Goal: Task Accomplishment & Management: Use online tool/utility

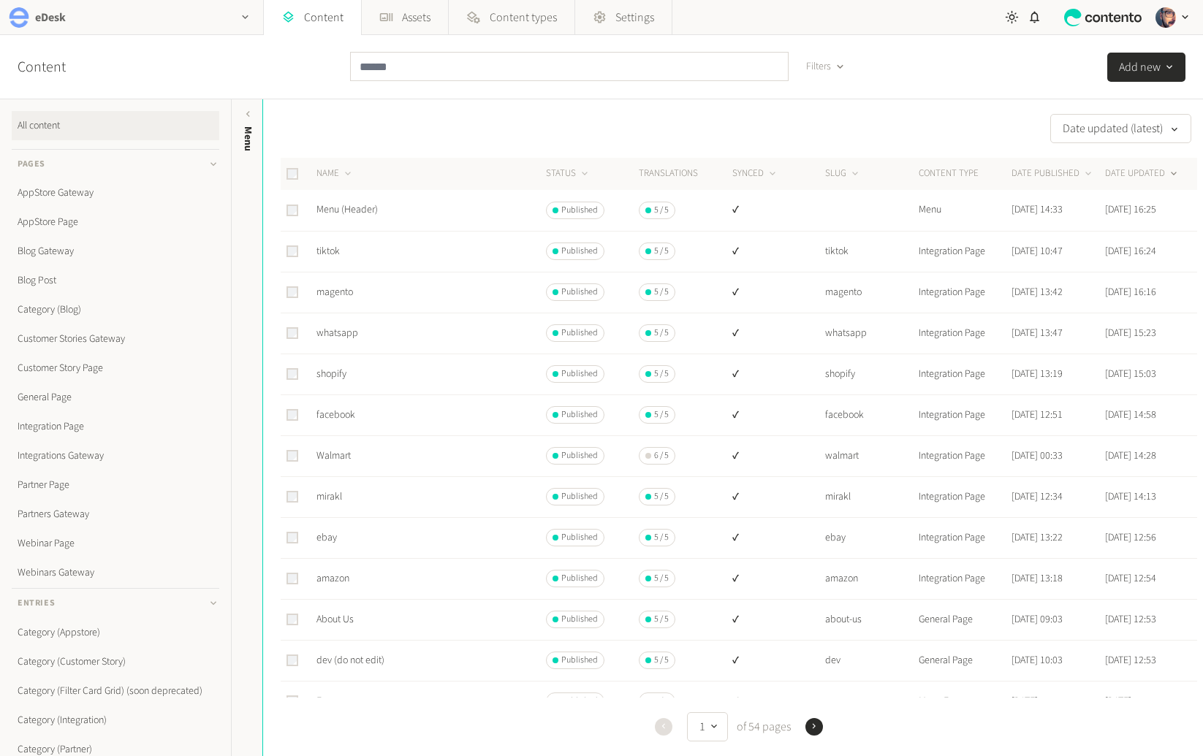
click at [87, 22] on div "eDesk" at bounding box center [131, 17] width 263 height 34
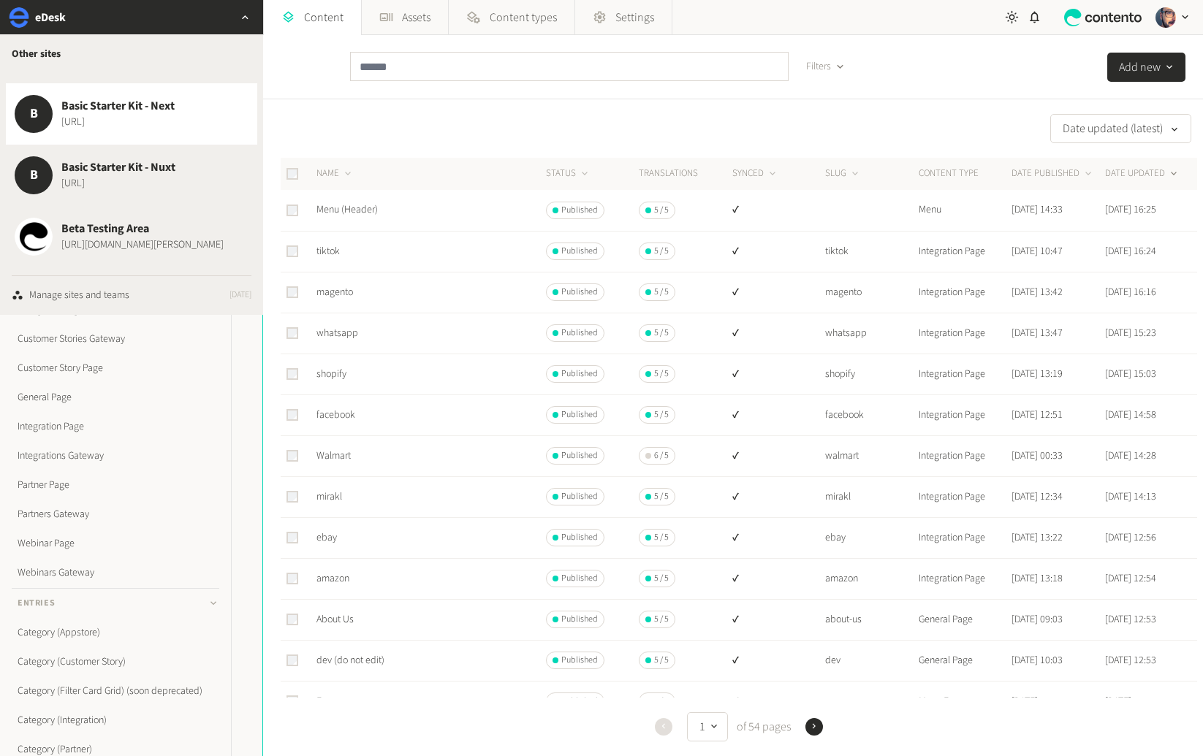
scroll to position [2145, 0]
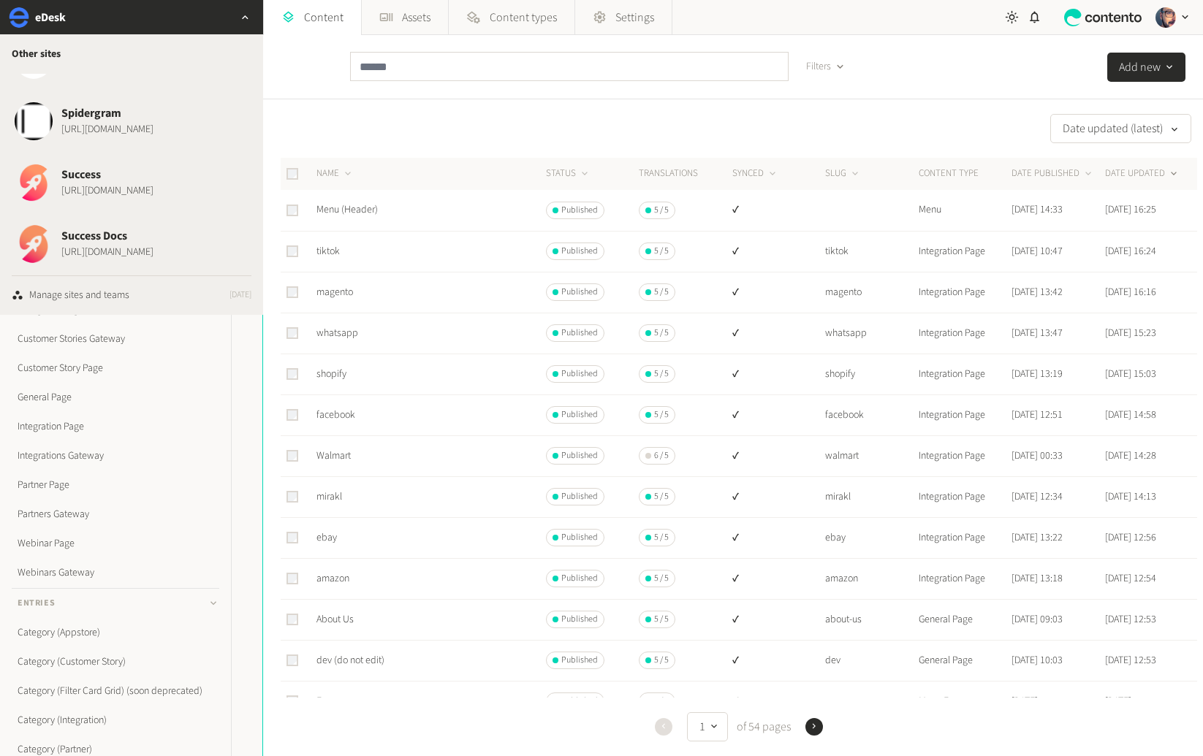
click at [136, 175] on span "Success" at bounding box center [107, 175] width 92 height 18
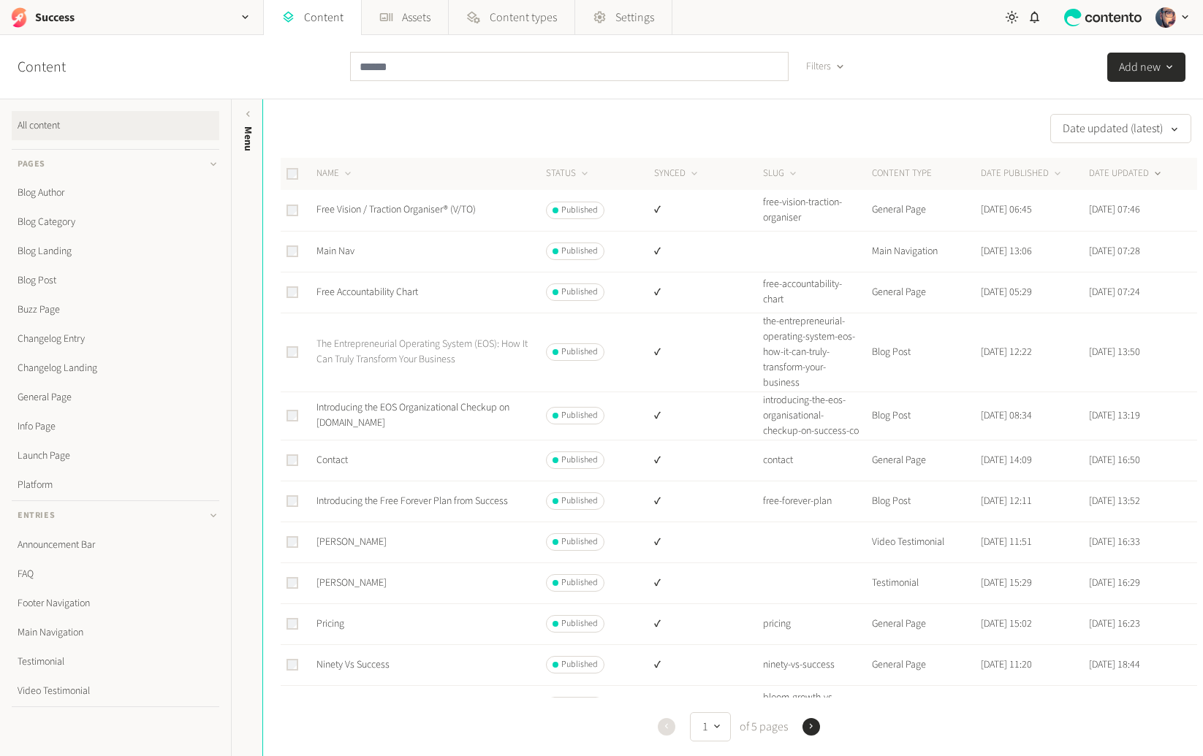
click at [406, 346] on link "The Entrepreneurial Operating System (EOS): How It Can Truly Transform Your Bus…" at bounding box center [421, 352] width 211 height 30
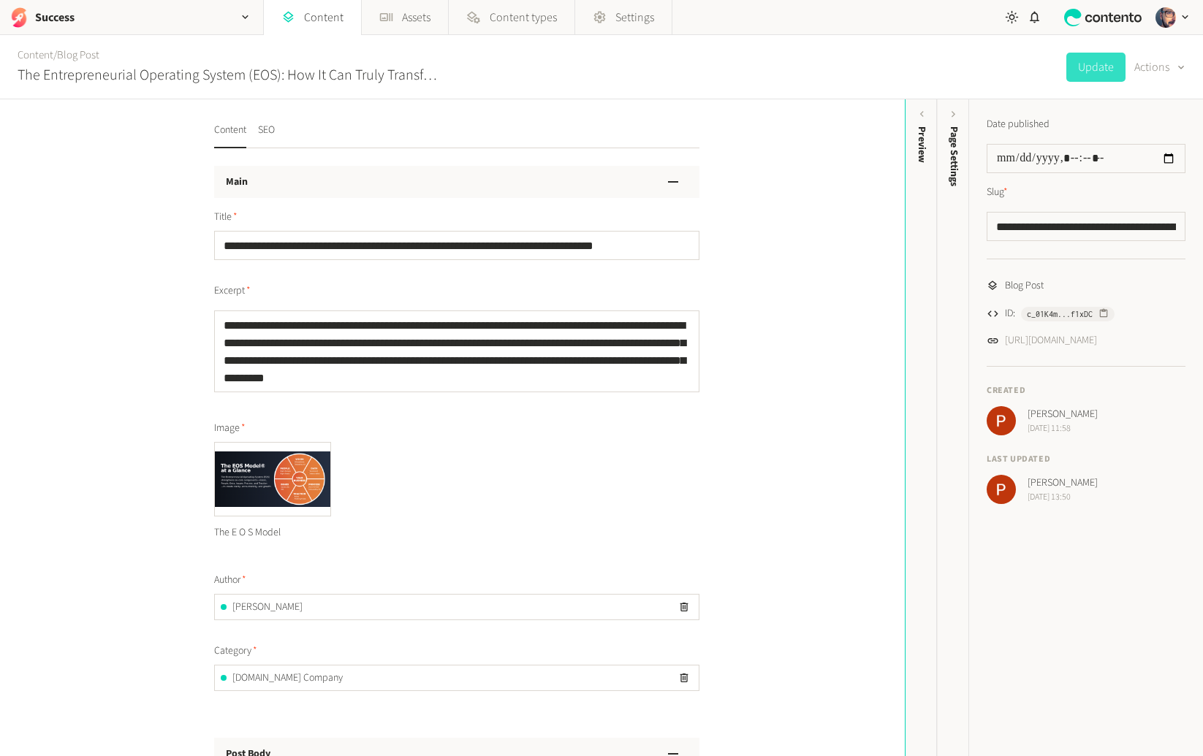
click at [360, 184] on div "Main" at bounding box center [456, 182] width 485 height 32
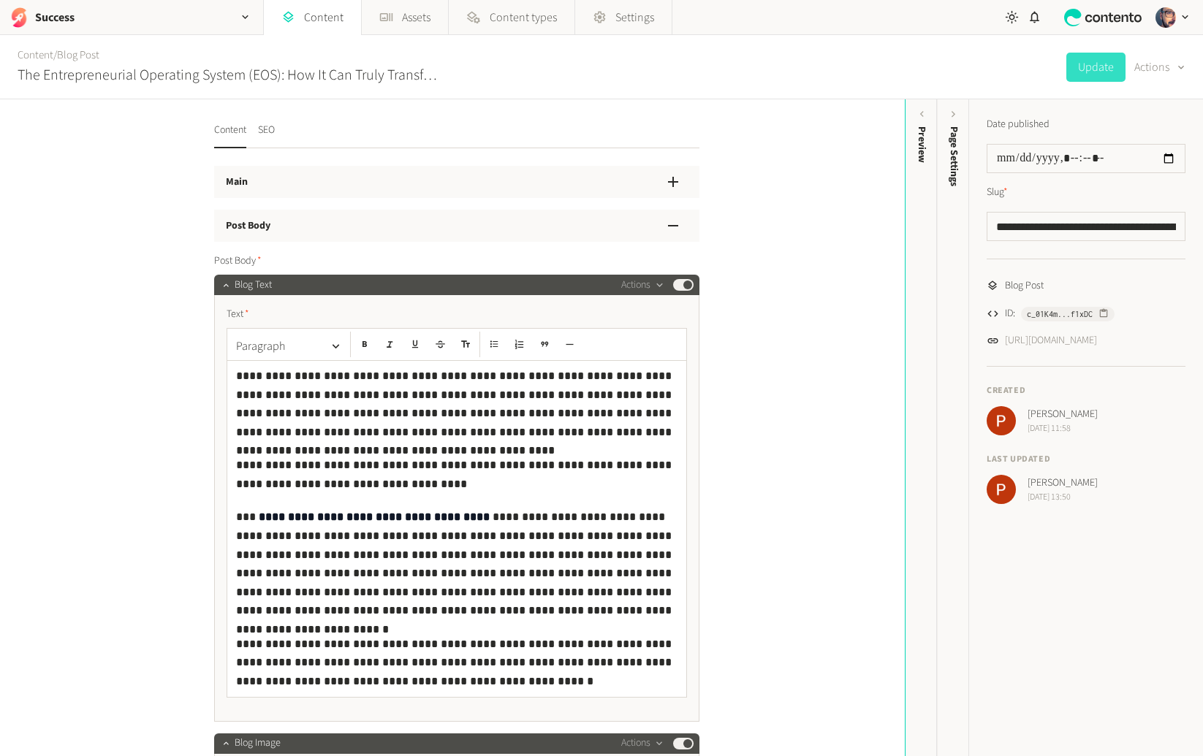
click at [335, 230] on div "Post Body" at bounding box center [456, 226] width 485 height 32
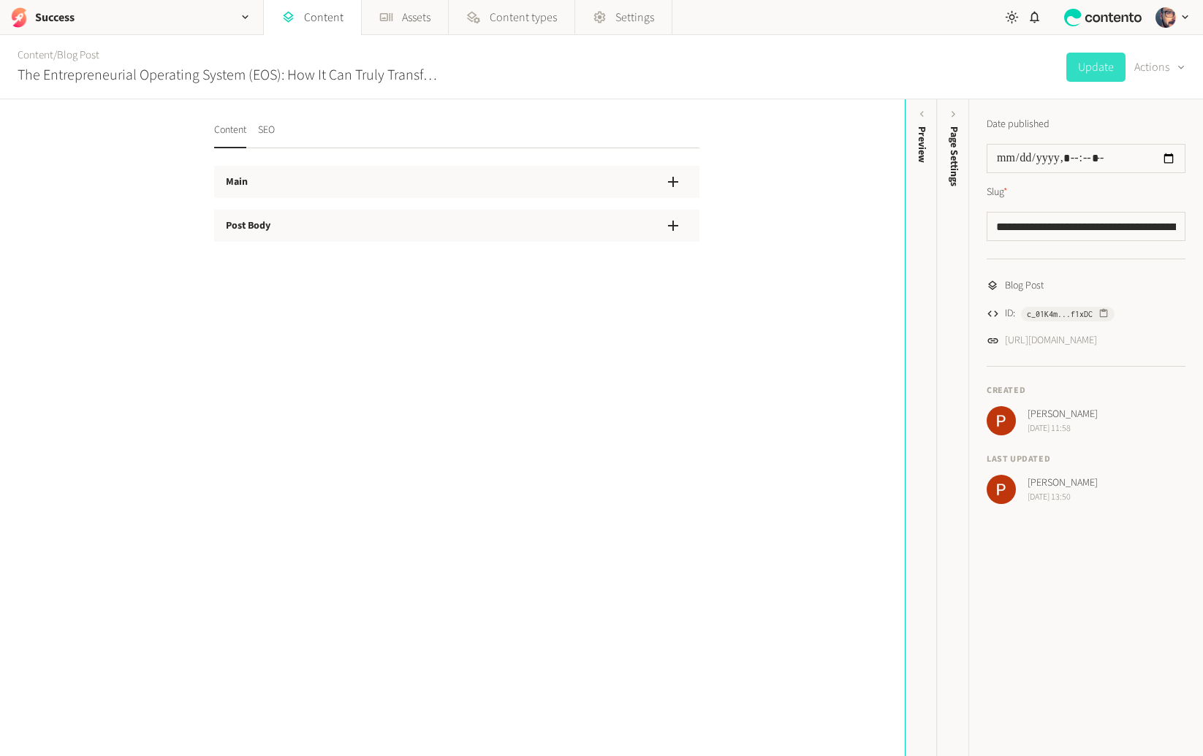
click at [339, 225] on div "Post Body" at bounding box center [456, 226] width 485 height 32
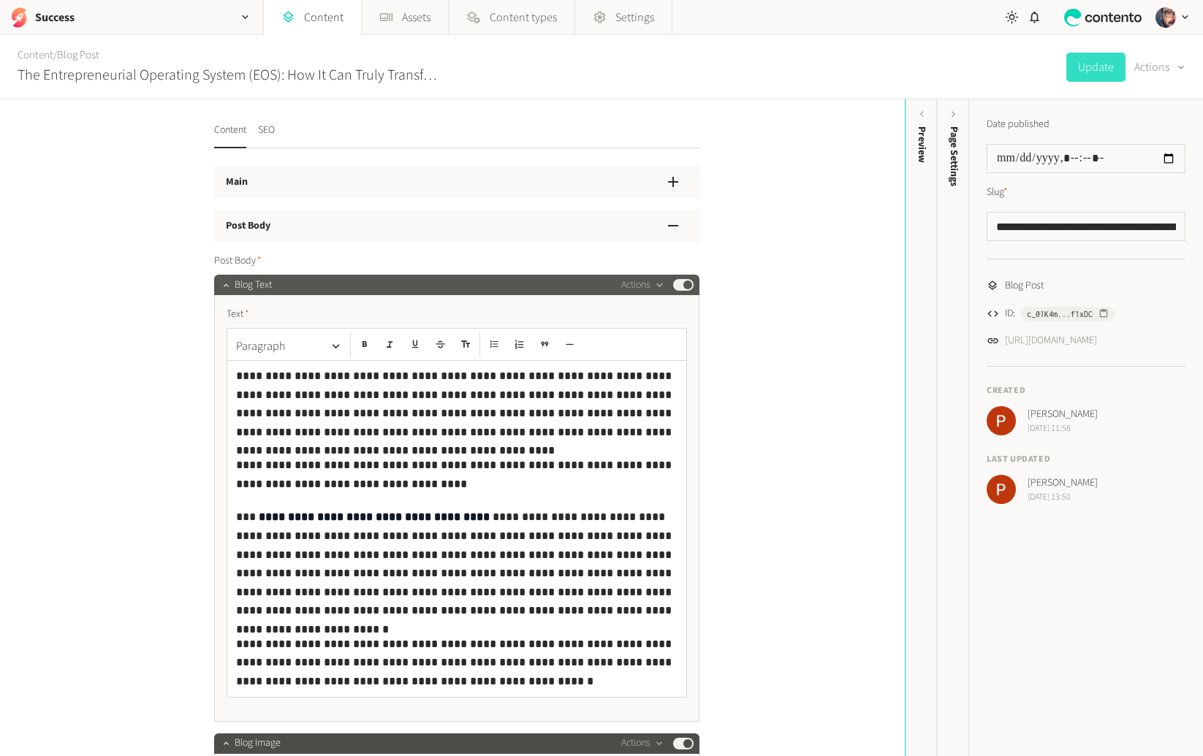
click at [248, 289] on span "Blog Text" at bounding box center [253, 285] width 37 height 15
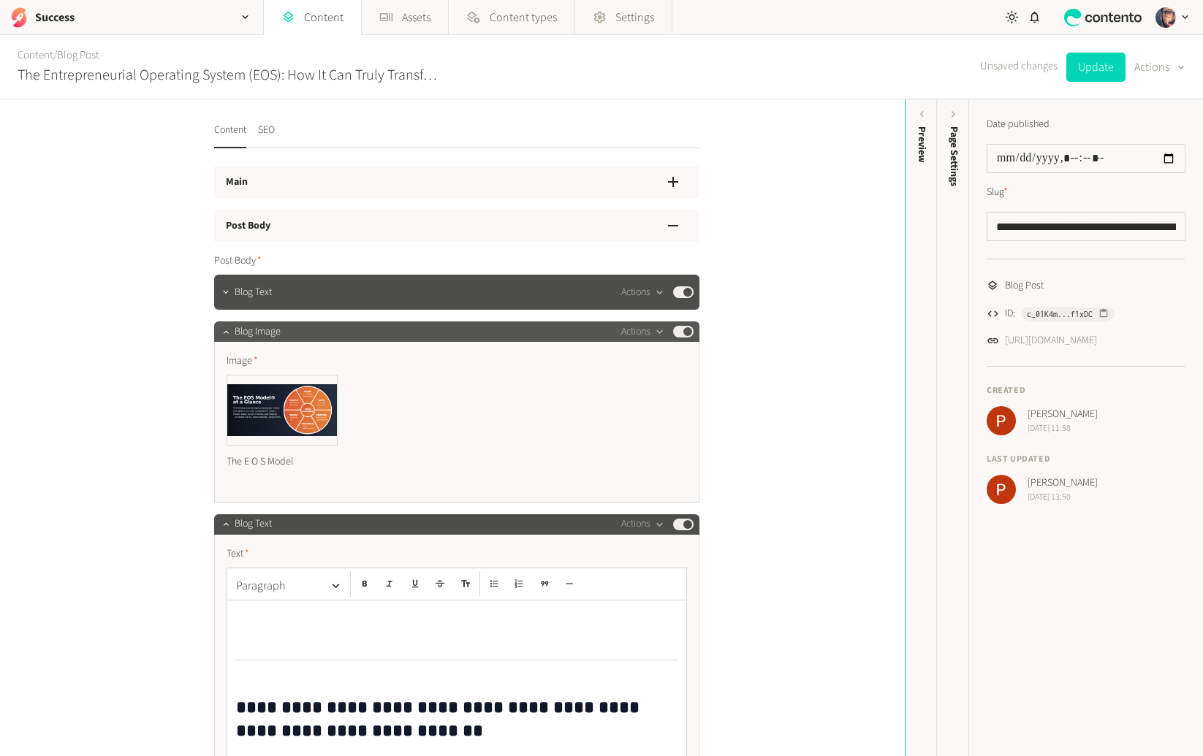
click at [251, 332] on span "Blog Image" at bounding box center [258, 332] width 46 height 15
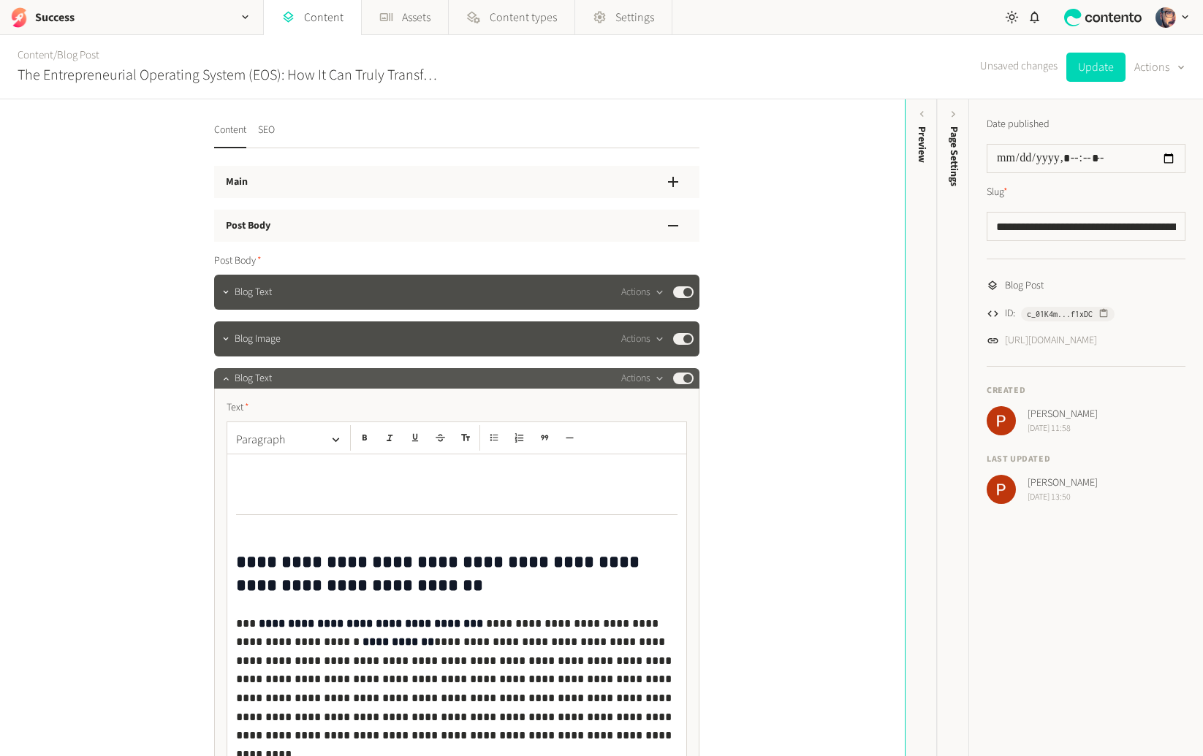
click at [268, 370] on div "Blog Text Actions Published" at bounding box center [464, 379] width 459 height 18
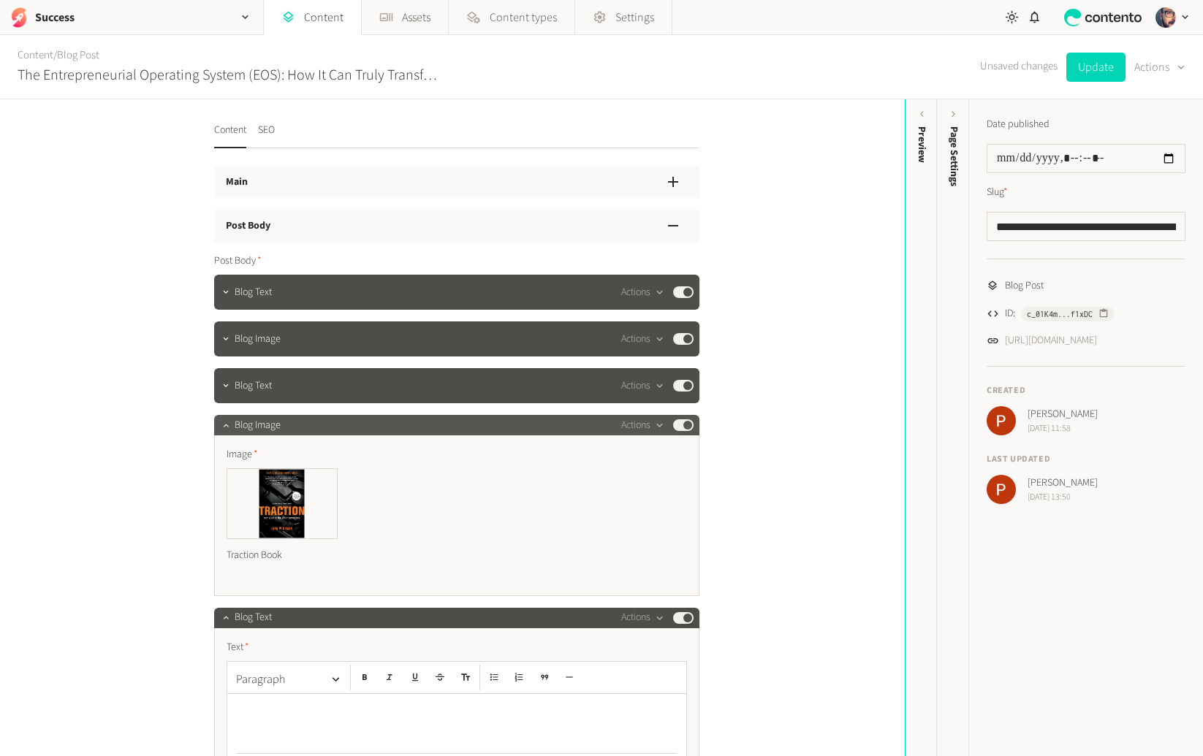
click at [301, 431] on div "Blog Image Actions Published" at bounding box center [464, 426] width 459 height 18
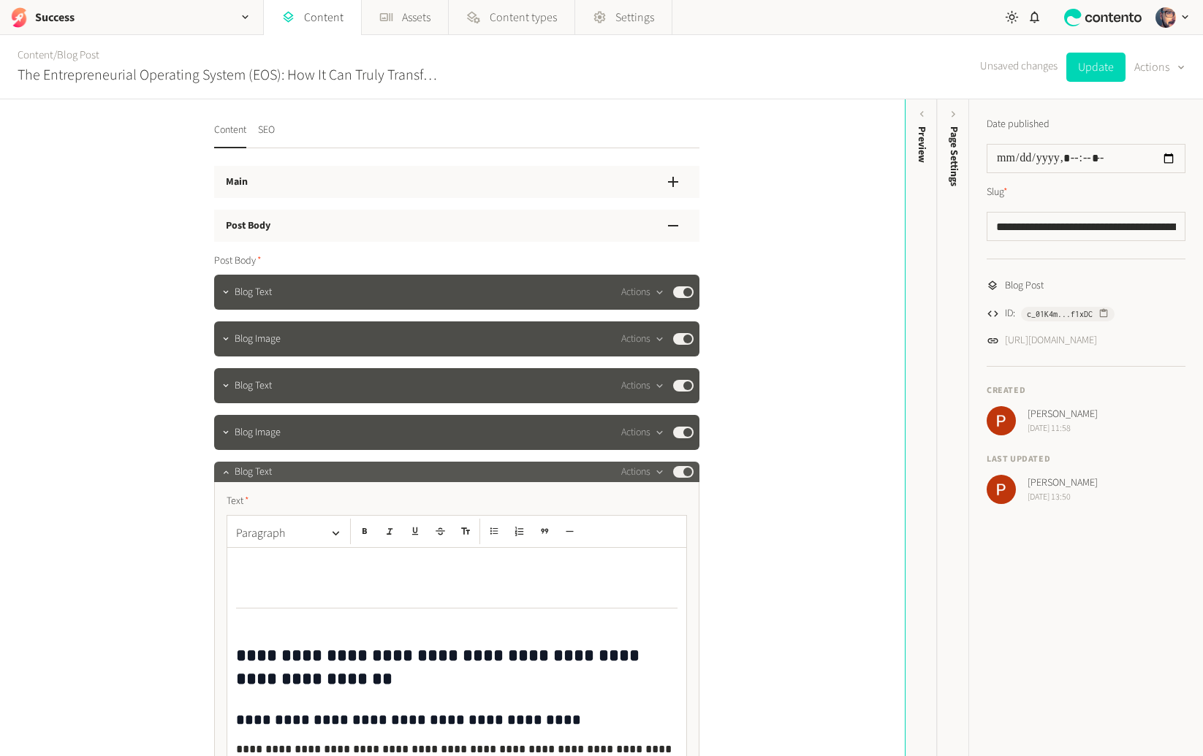
click at [287, 466] on div "Blog Text Actions Published" at bounding box center [464, 472] width 459 height 18
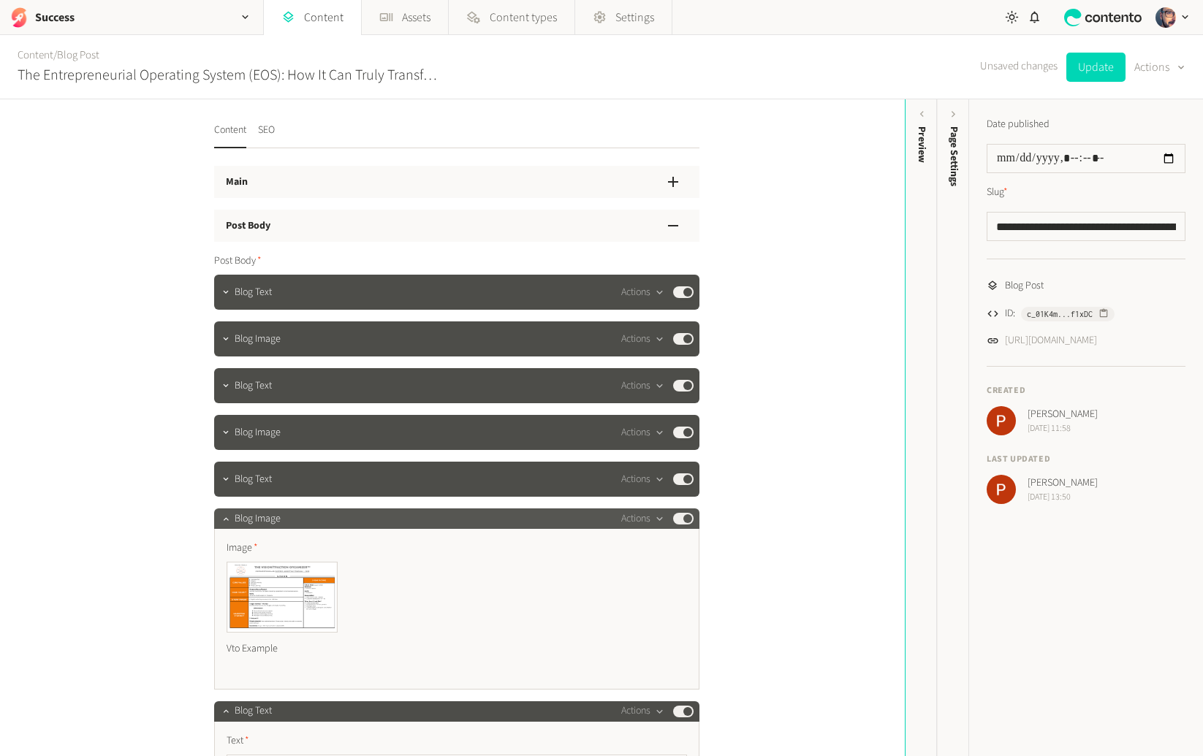
drag, startPoint x: 300, startPoint y: 513, endPoint x: 303, endPoint y: 520, distance: 8.2
click at [300, 513] on div "Blog Image Actions Published" at bounding box center [464, 519] width 459 height 18
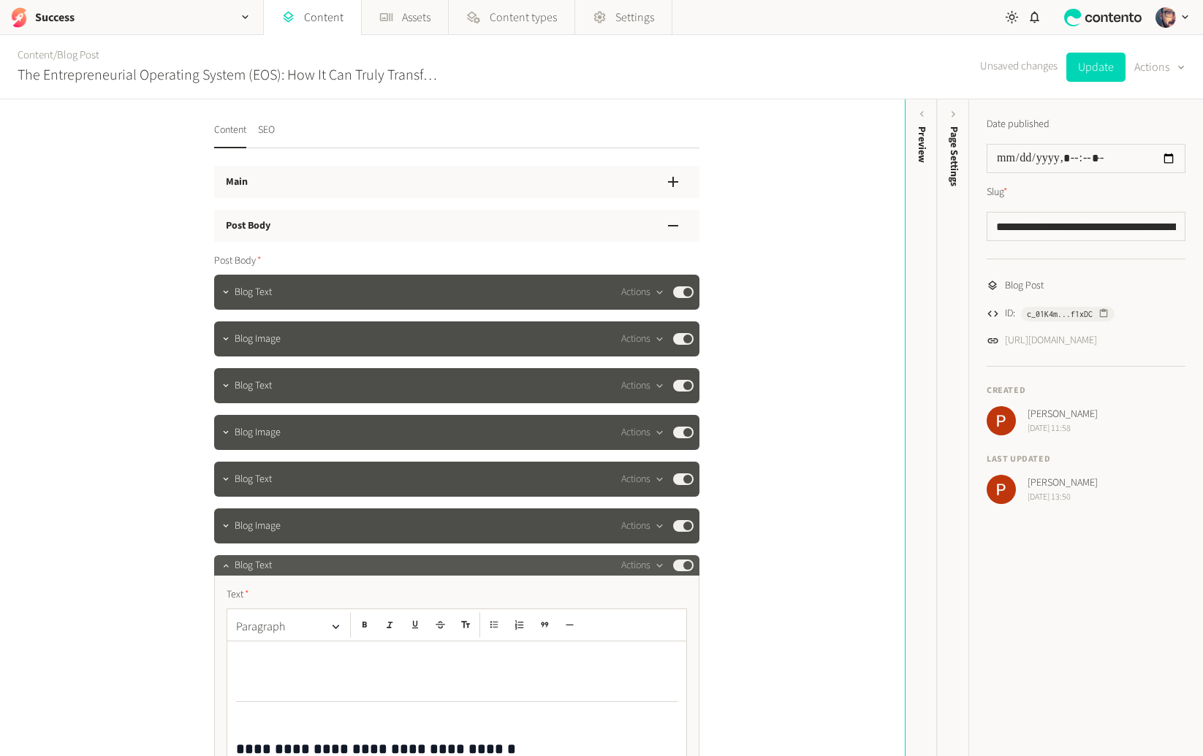
click at [295, 563] on div "Blog Text Actions Published" at bounding box center [464, 566] width 459 height 18
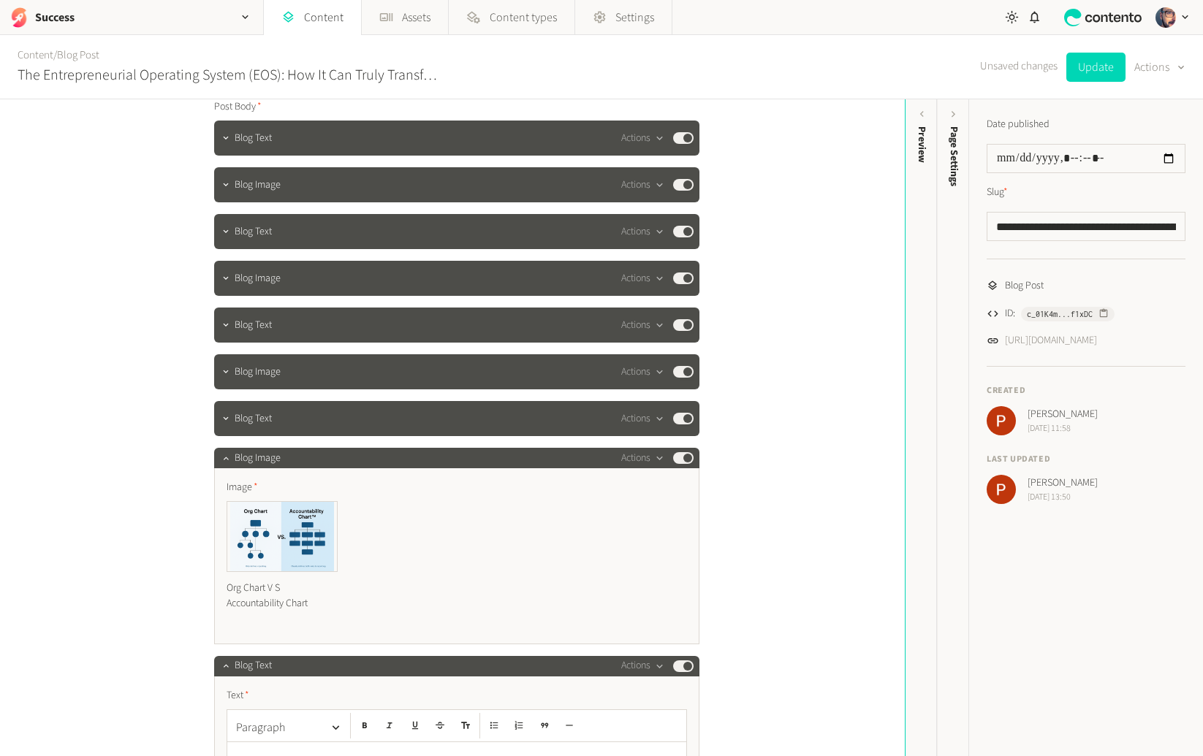
scroll to position [292, 0]
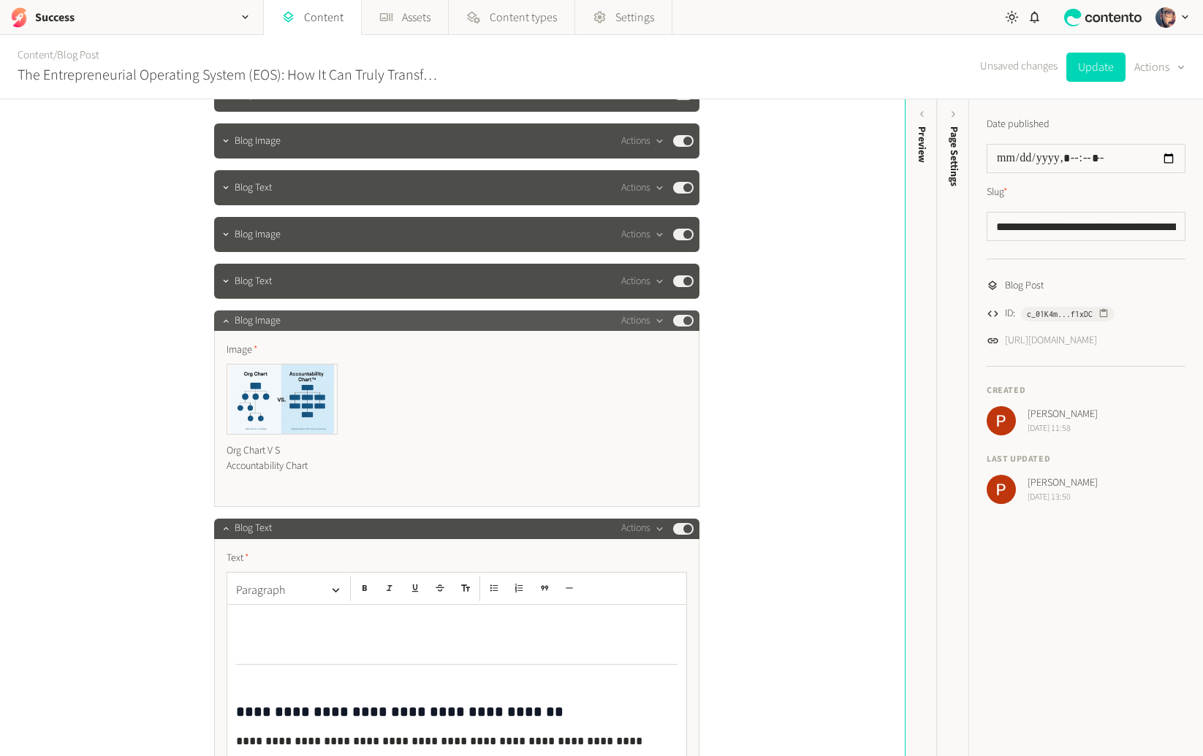
click at [277, 322] on span "Blog Image" at bounding box center [258, 321] width 46 height 15
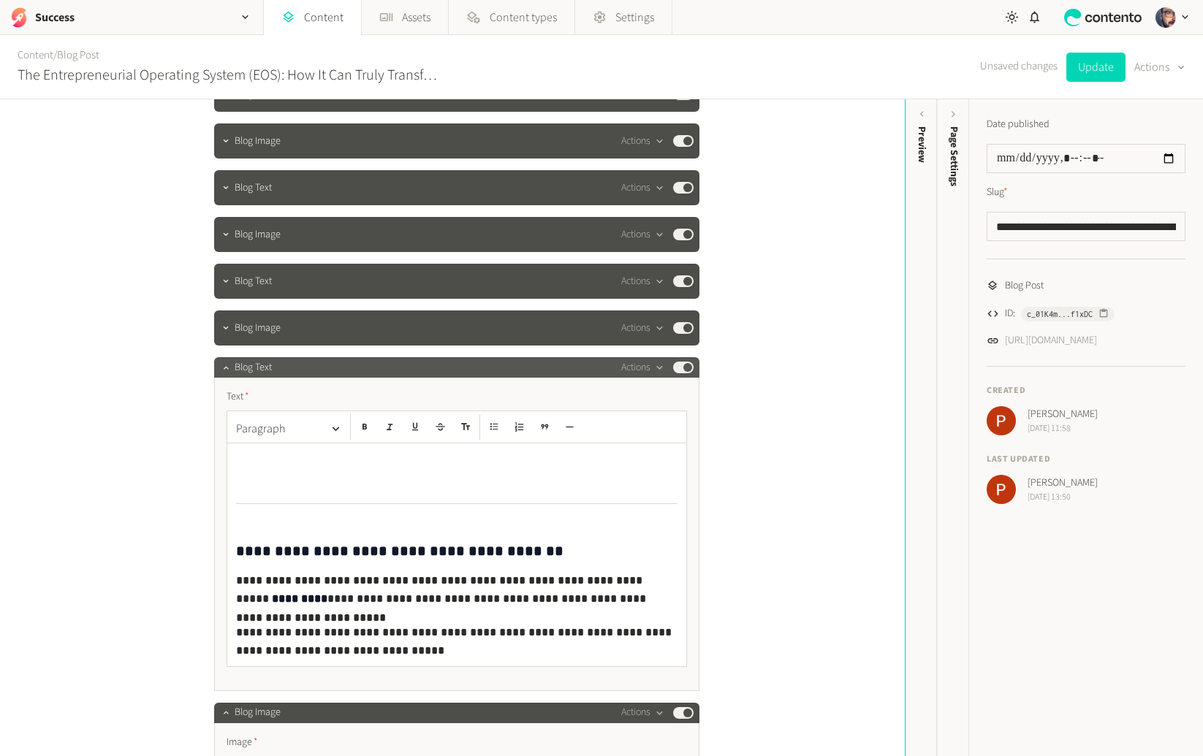
click at [265, 363] on span "Blog Text" at bounding box center [253, 367] width 37 height 15
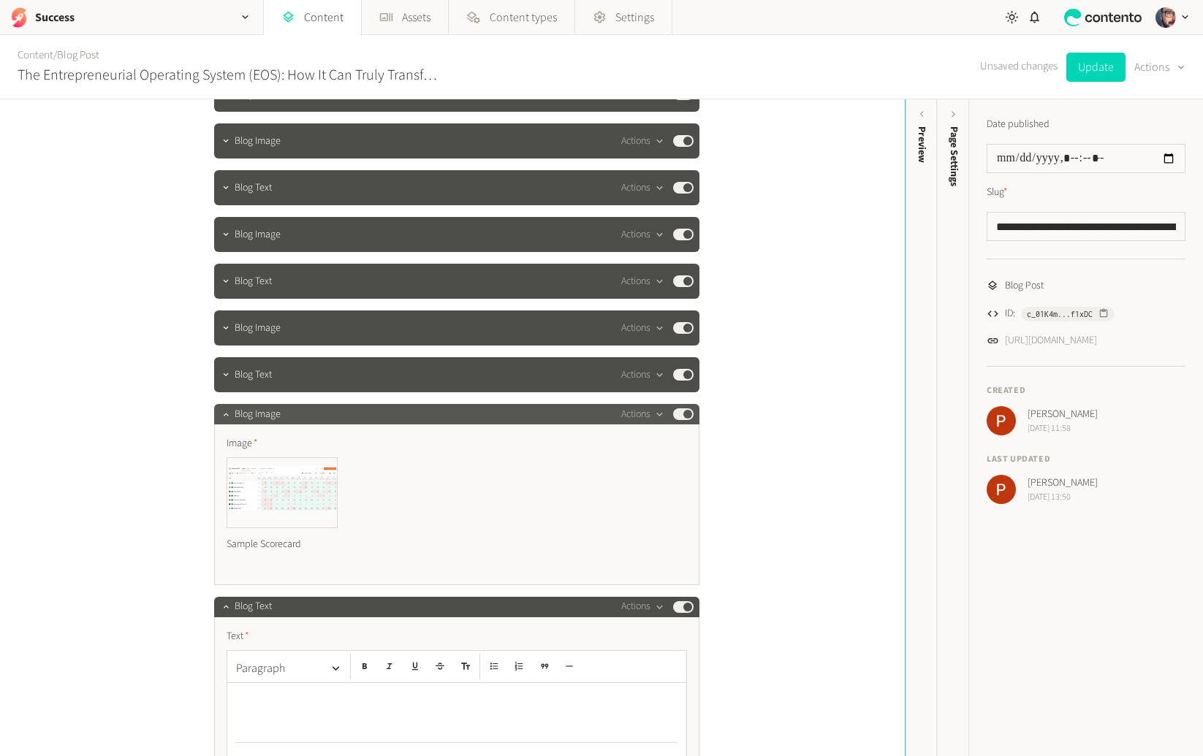
click at [270, 422] on div "Blog Image Actions Published" at bounding box center [464, 415] width 459 height 18
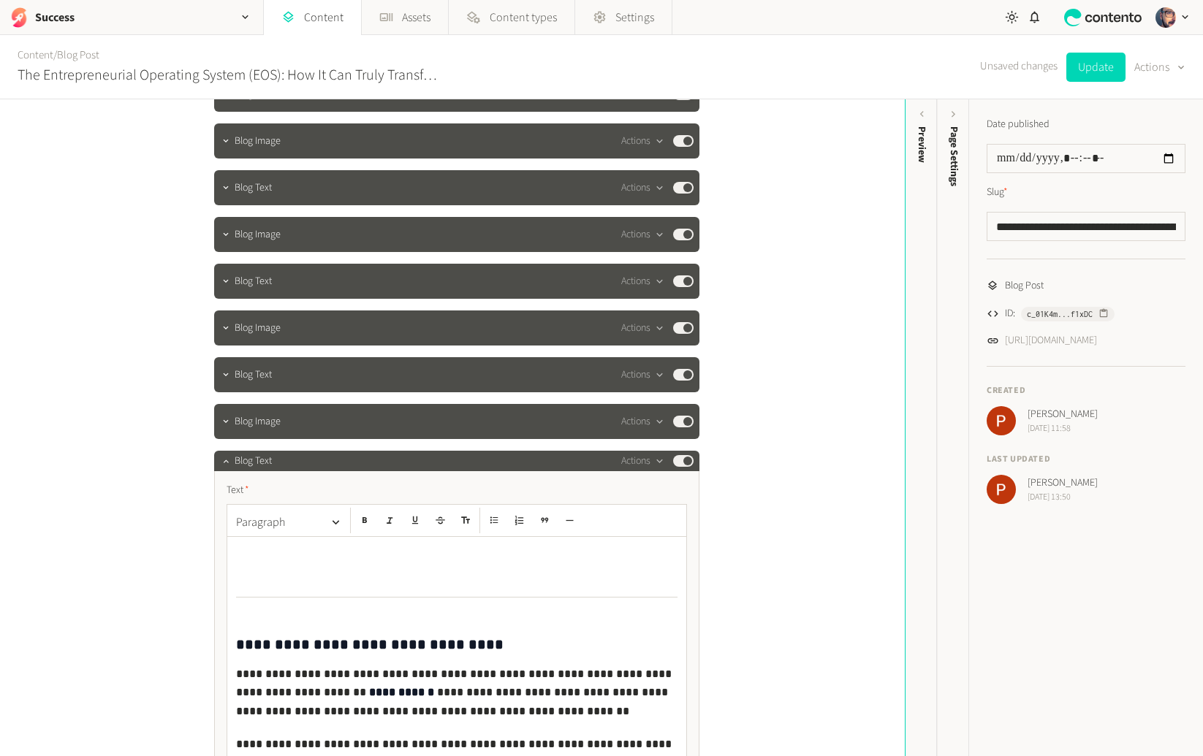
click at [270, 471] on div "**********" at bounding box center [456, 628] width 485 height 314
click at [270, 466] on div "Blog Text Actions Published" at bounding box center [464, 461] width 459 height 18
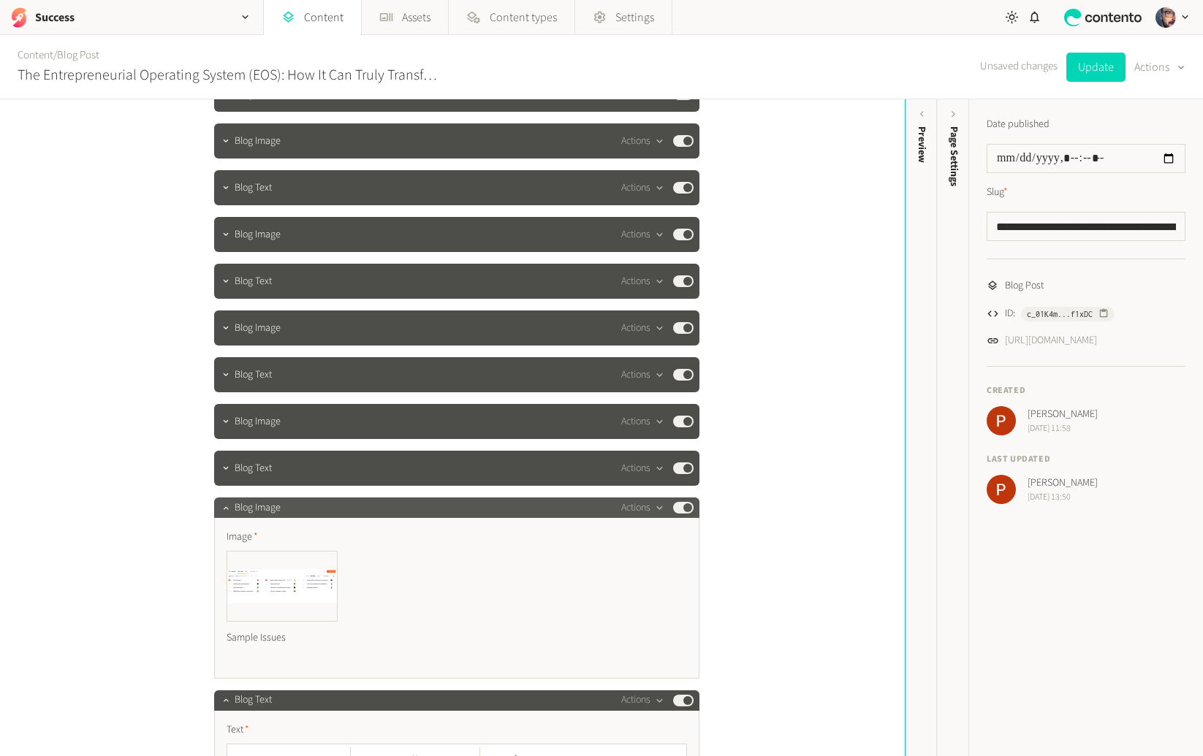
click at [278, 505] on div "Blog Image Actions Published" at bounding box center [464, 508] width 459 height 18
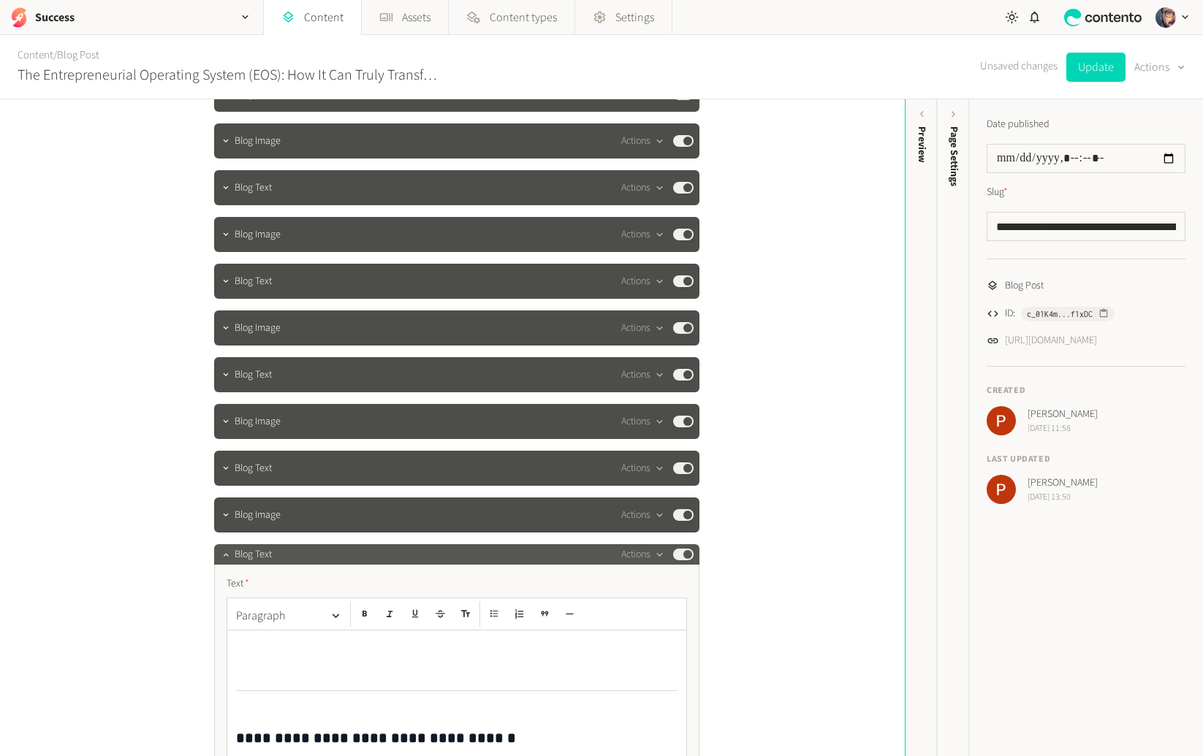
drag, startPoint x: 278, startPoint y: 560, endPoint x: 246, endPoint y: 548, distance: 33.5
click at [278, 560] on div "Blog Text Actions Published" at bounding box center [464, 555] width 459 height 18
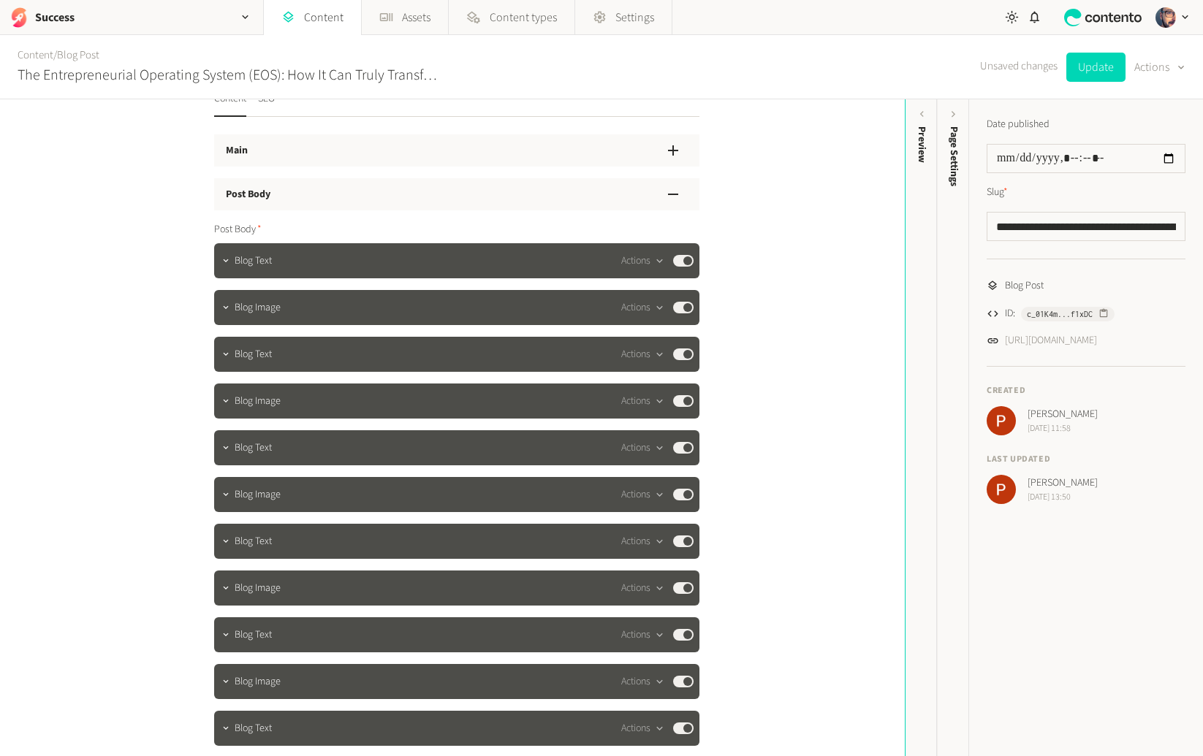
scroll to position [0, 0]
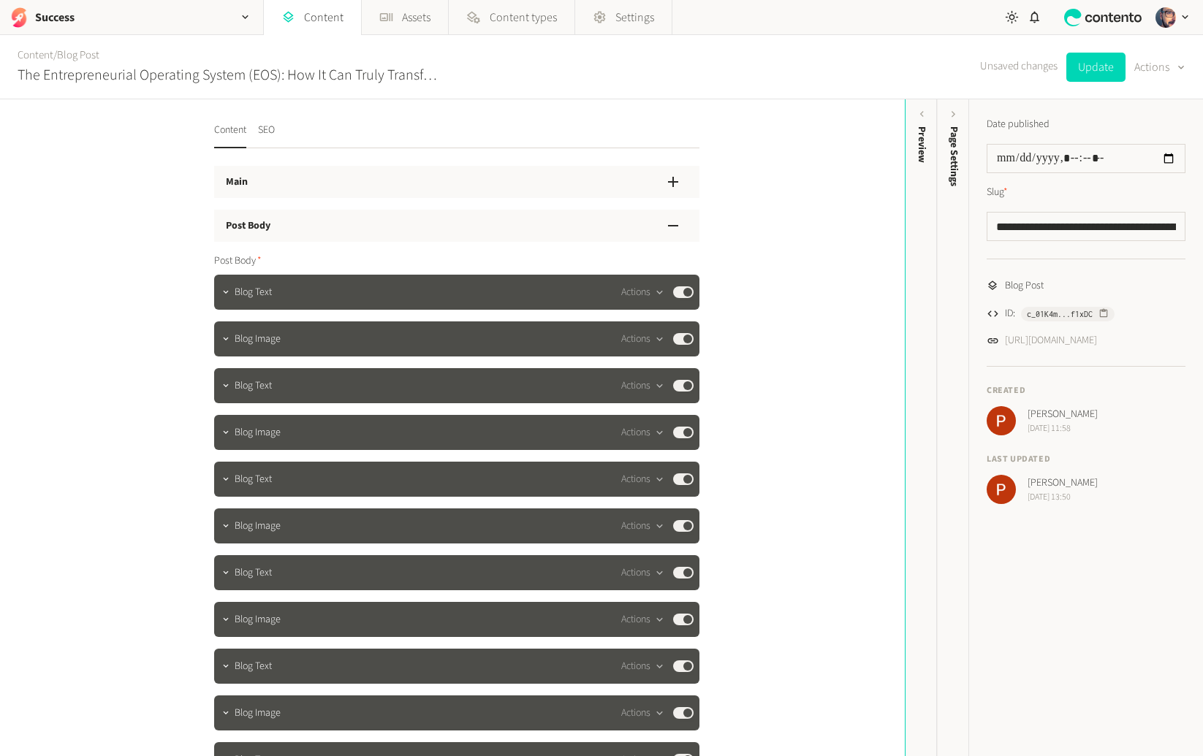
click at [271, 230] on div "Post Body" at bounding box center [456, 226] width 485 height 32
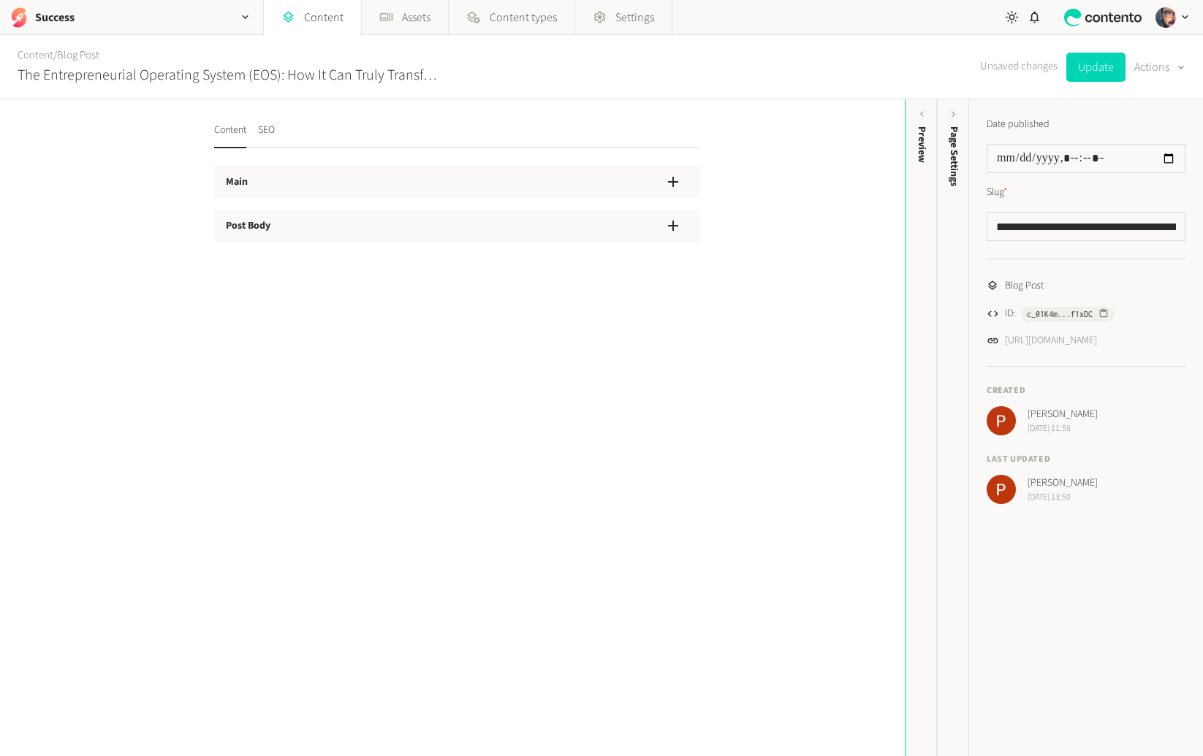
click at [265, 224] on h3 "Post Body" at bounding box center [248, 226] width 45 height 15
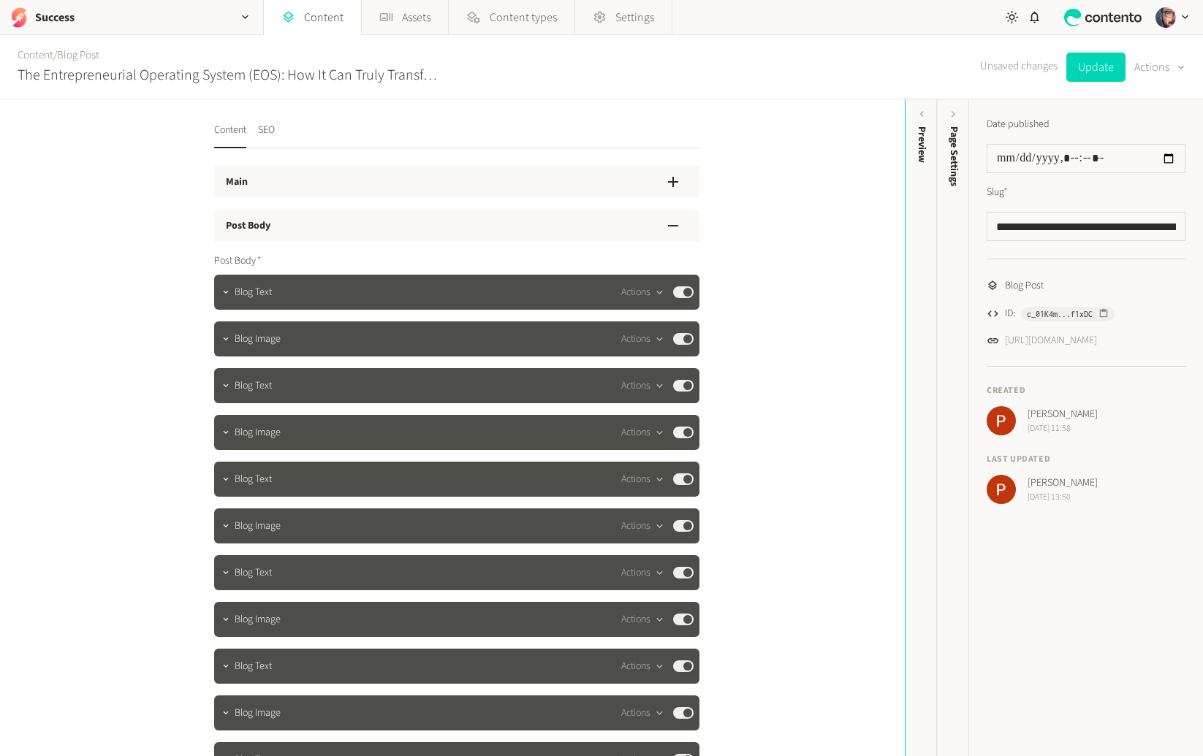
click at [260, 180] on div "Main" at bounding box center [456, 182] width 485 height 32
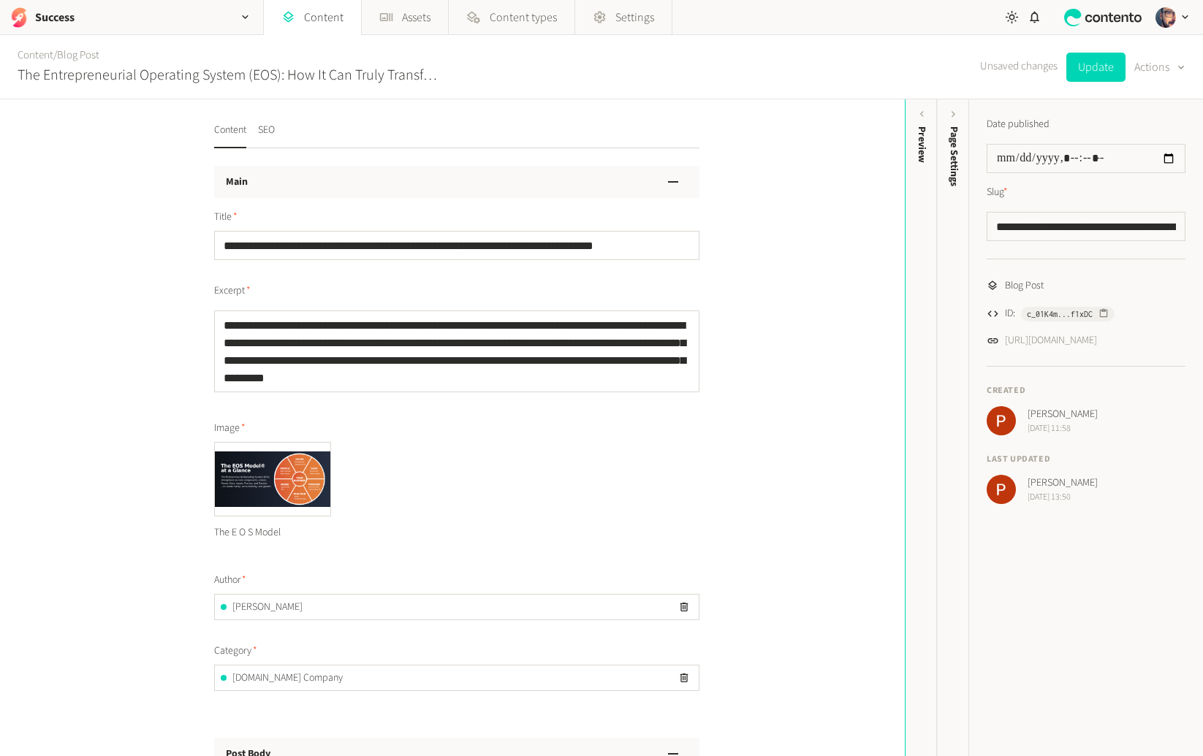
click at [260, 180] on div "Main" at bounding box center [456, 182] width 485 height 32
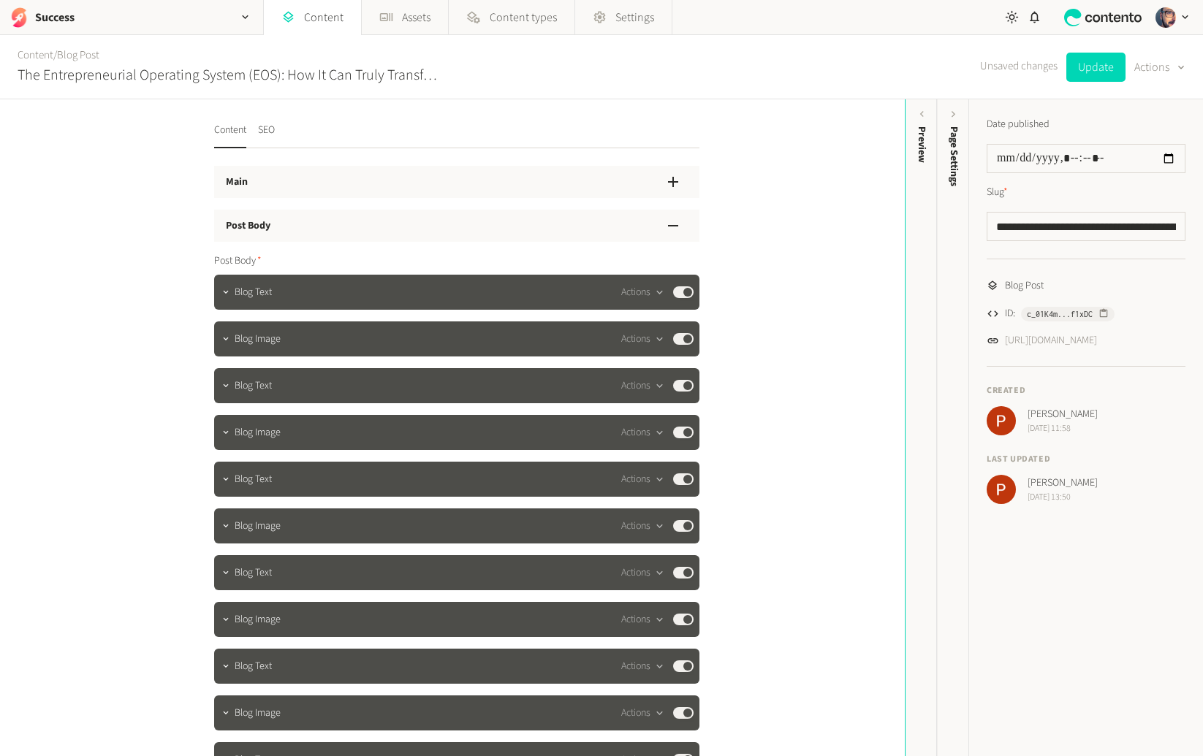
click at [250, 227] on h3 "Post Body" at bounding box center [248, 226] width 45 height 15
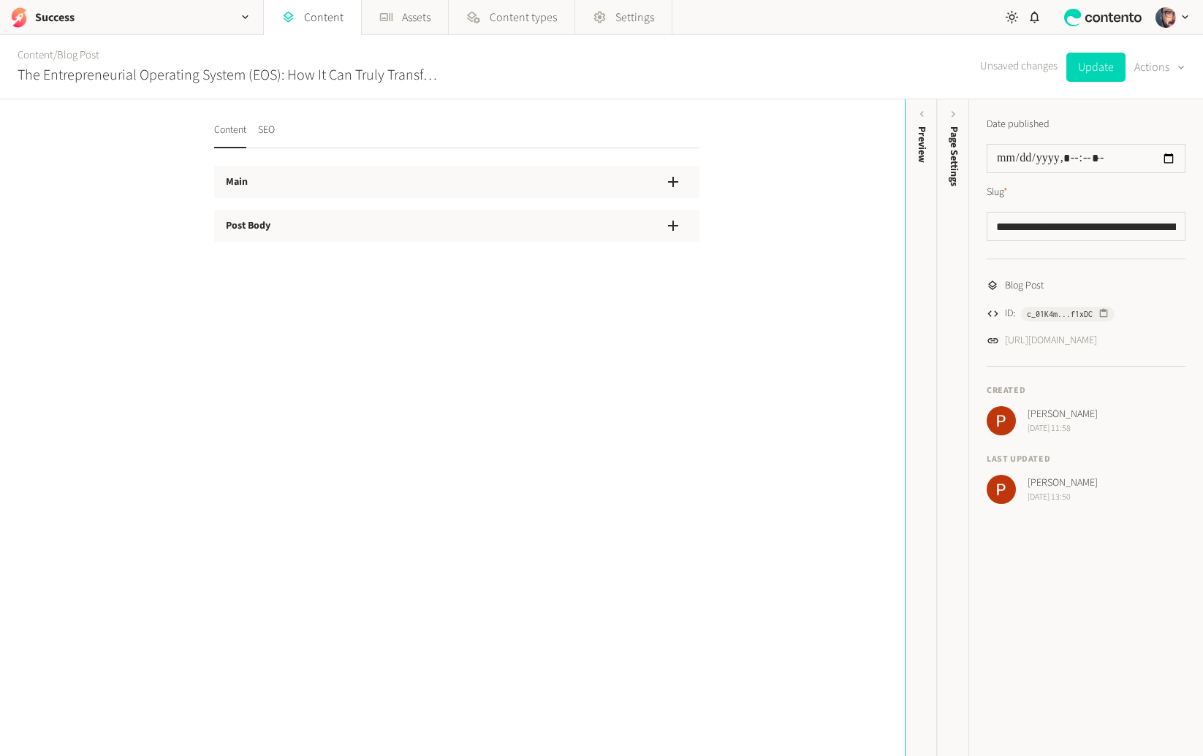
click at [249, 178] on div "Main" at bounding box center [456, 182] width 485 height 32
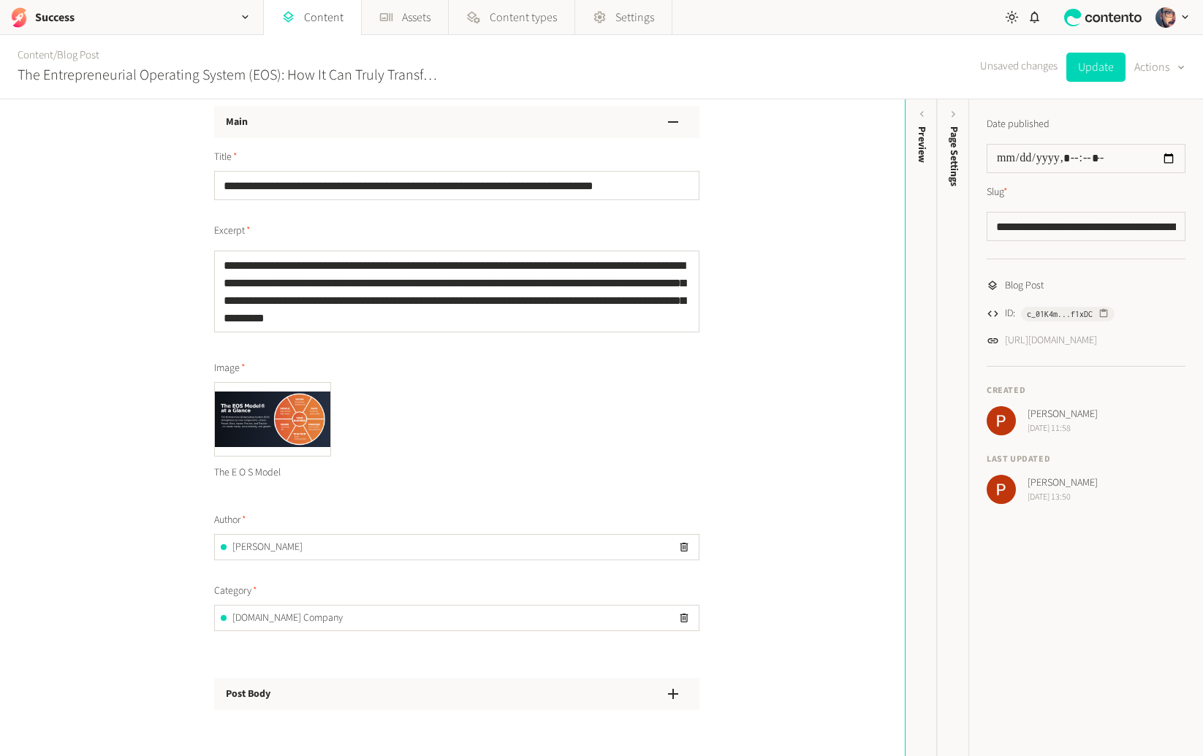
scroll to position [121, 0]
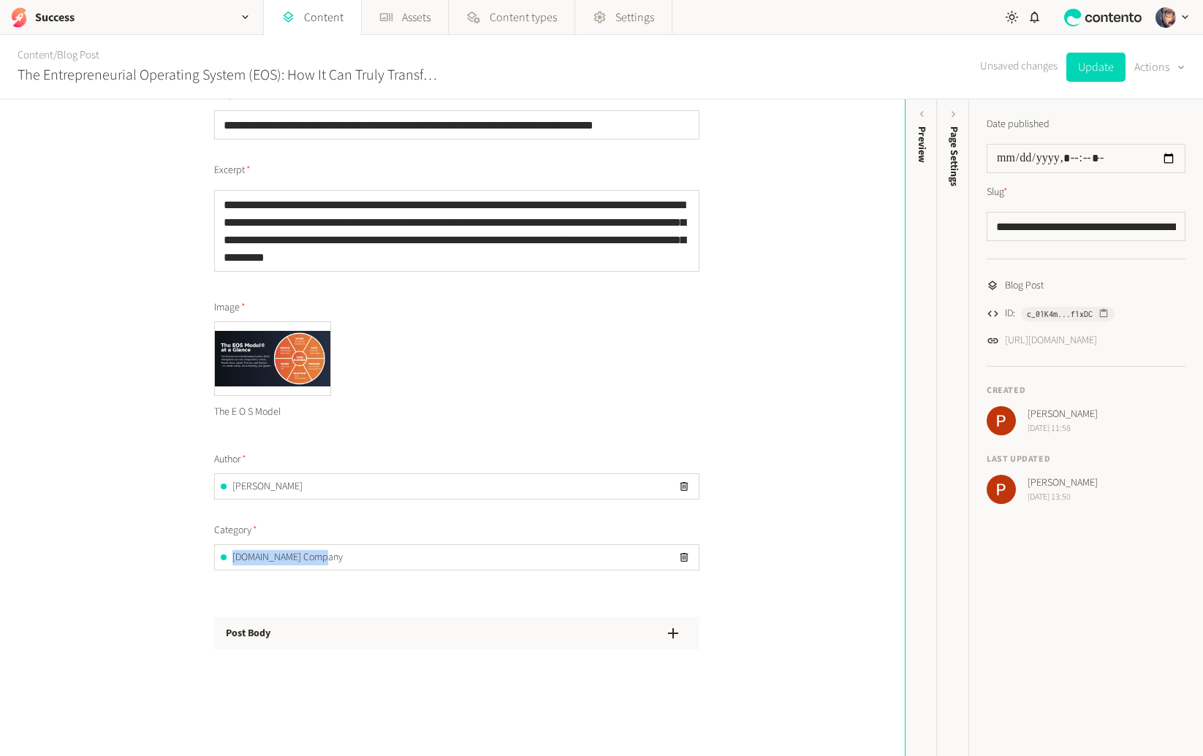
drag, startPoint x: 325, startPoint y: 560, endPoint x: 229, endPoint y: 559, distance: 96.5
click at [229, 559] on div "[DOMAIN_NAME] Company" at bounding box center [457, 557] width 484 height 25
click at [133, 554] on div "**********" at bounding box center [452, 427] width 905 height 657
drag, startPoint x: 339, startPoint y: 564, endPoint x: 189, endPoint y: 561, distance: 150.6
click at [216, 564] on div "[DOMAIN_NAME] Company" at bounding box center [457, 557] width 484 height 25
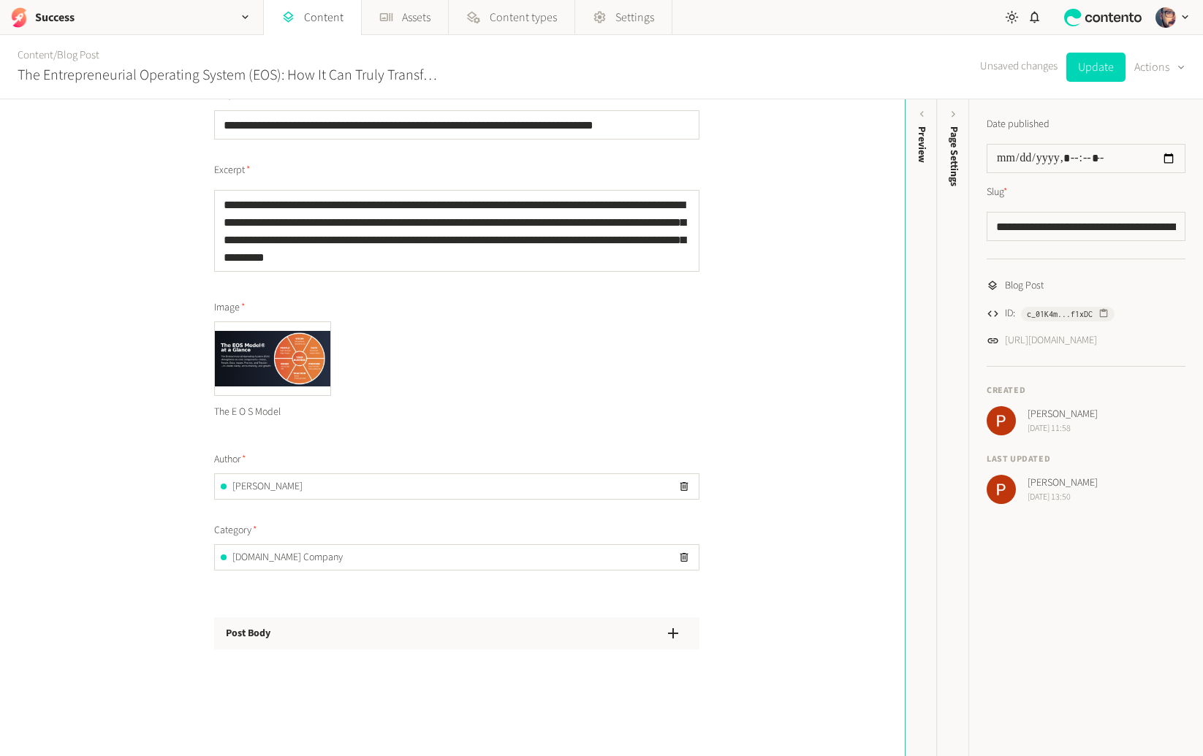
click at [145, 547] on div "**********" at bounding box center [452, 427] width 905 height 657
click at [320, 14] on link "Content" at bounding box center [312, 17] width 97 height 35
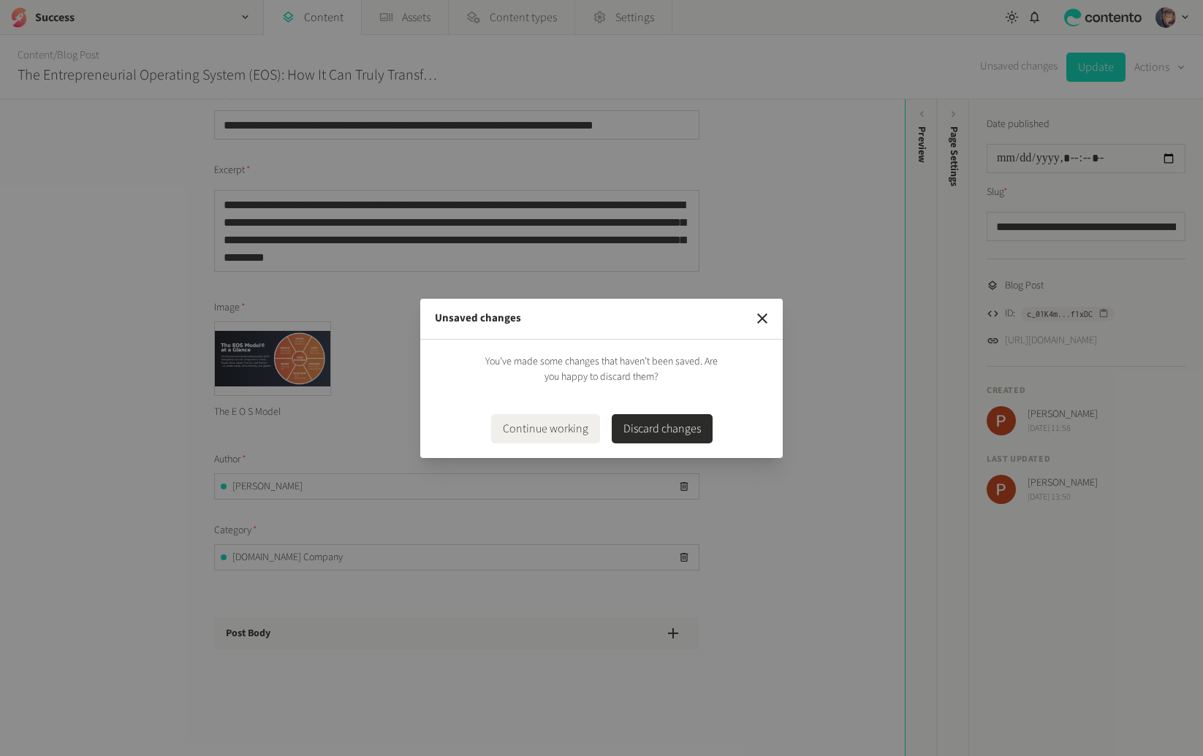
click at [665, 428] on button "Discard changes" at bounding box center [662, 428] width 101 height 29
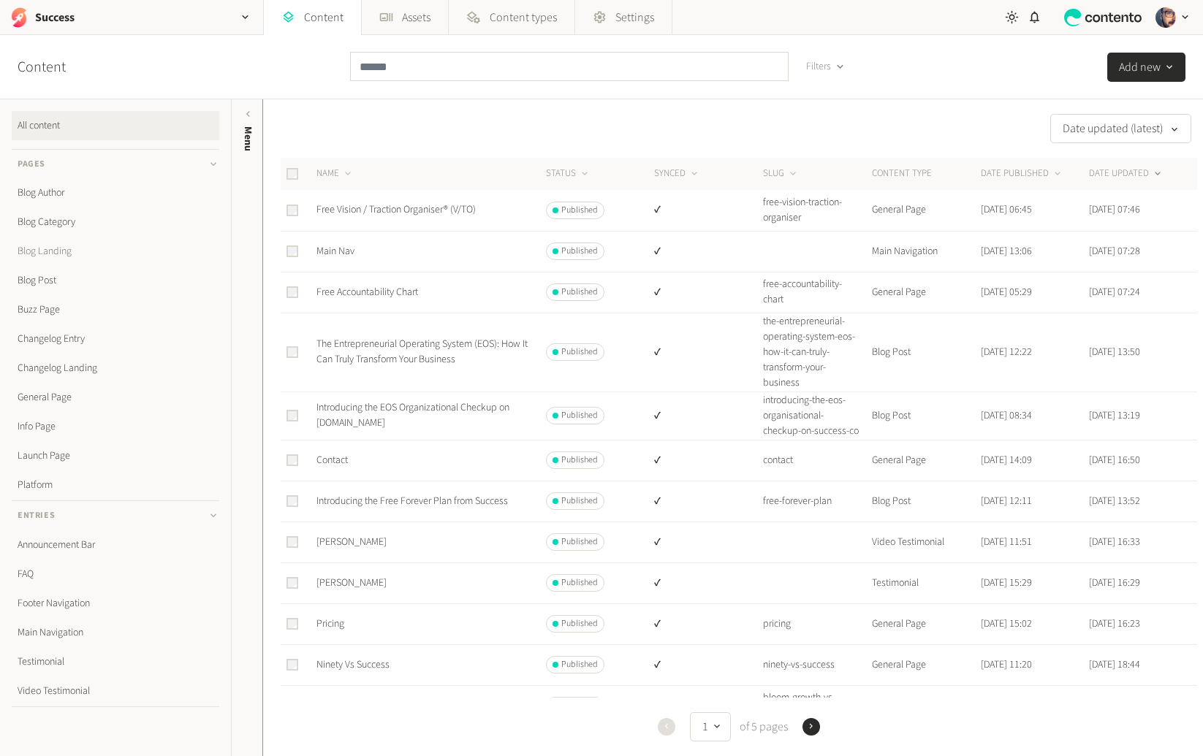
click at [62, 247] on link "Blog Landing" at bounding box center [116, 251] width 208 height 29
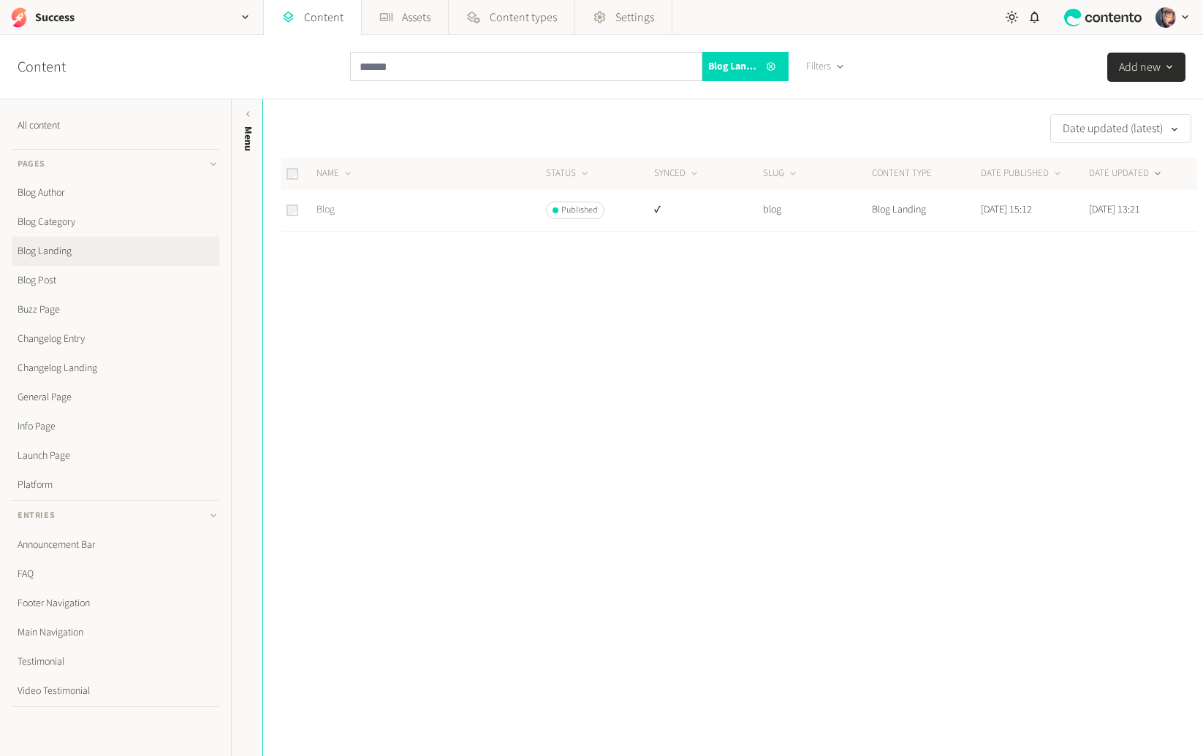
click at [323, 215] on link "Blog" at bounding box center [325, 209] width 18 height 15
click at [80, 273] on link "Blog Post" at bounding box center [116, 280] width 208 height 29
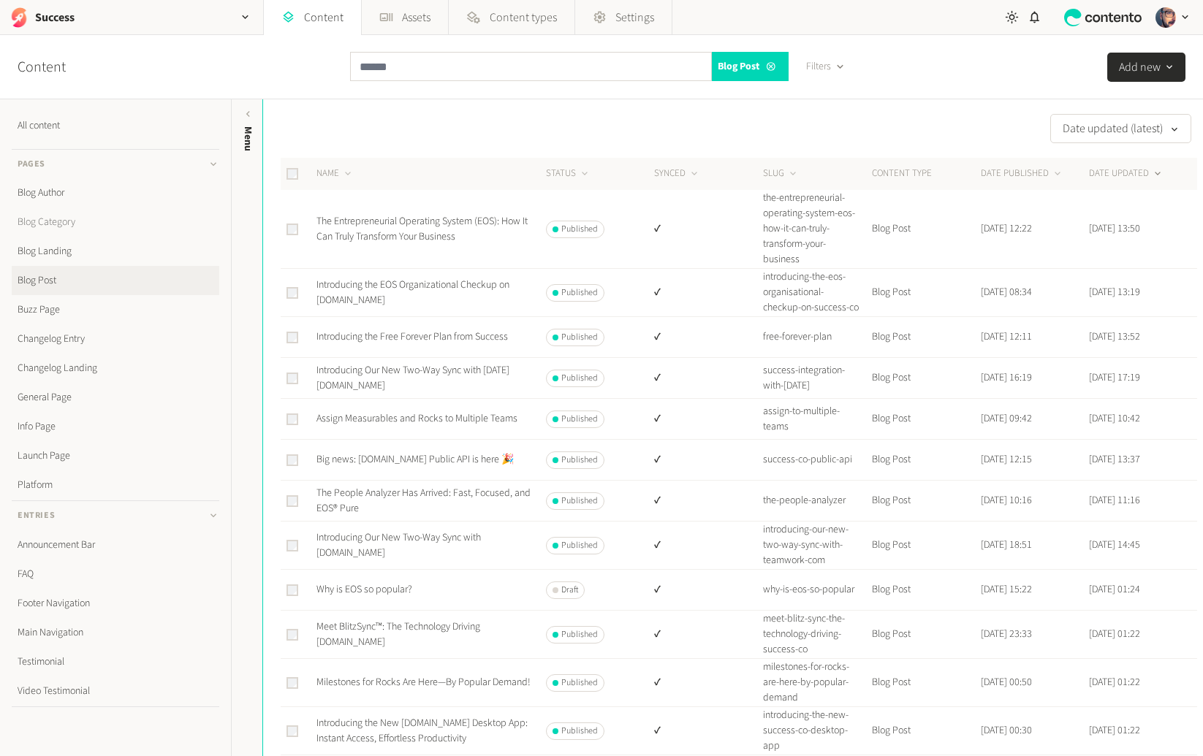
click at [64, 219] on link "Blog Category" at bounding box center [116, 222] width 208 height 29
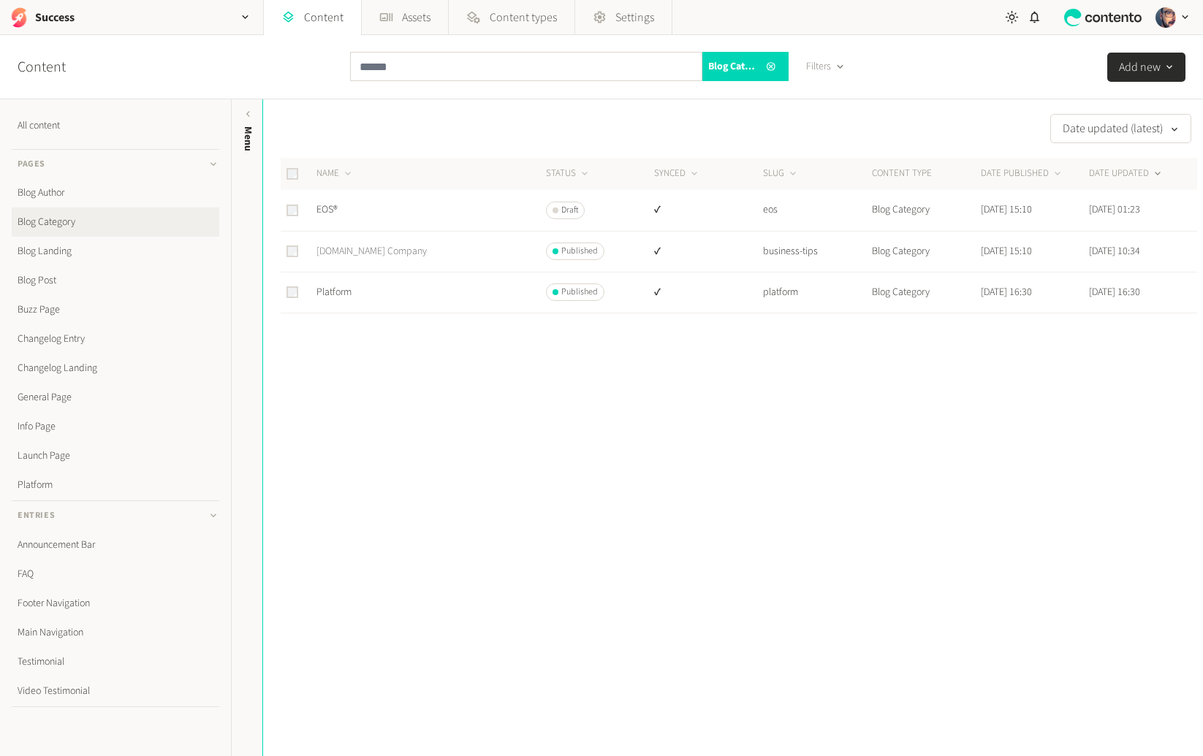
click at [357, 250] on link "[DOMAIN_NAME] Company" at bounding box center [371, 251] width 110 height 15
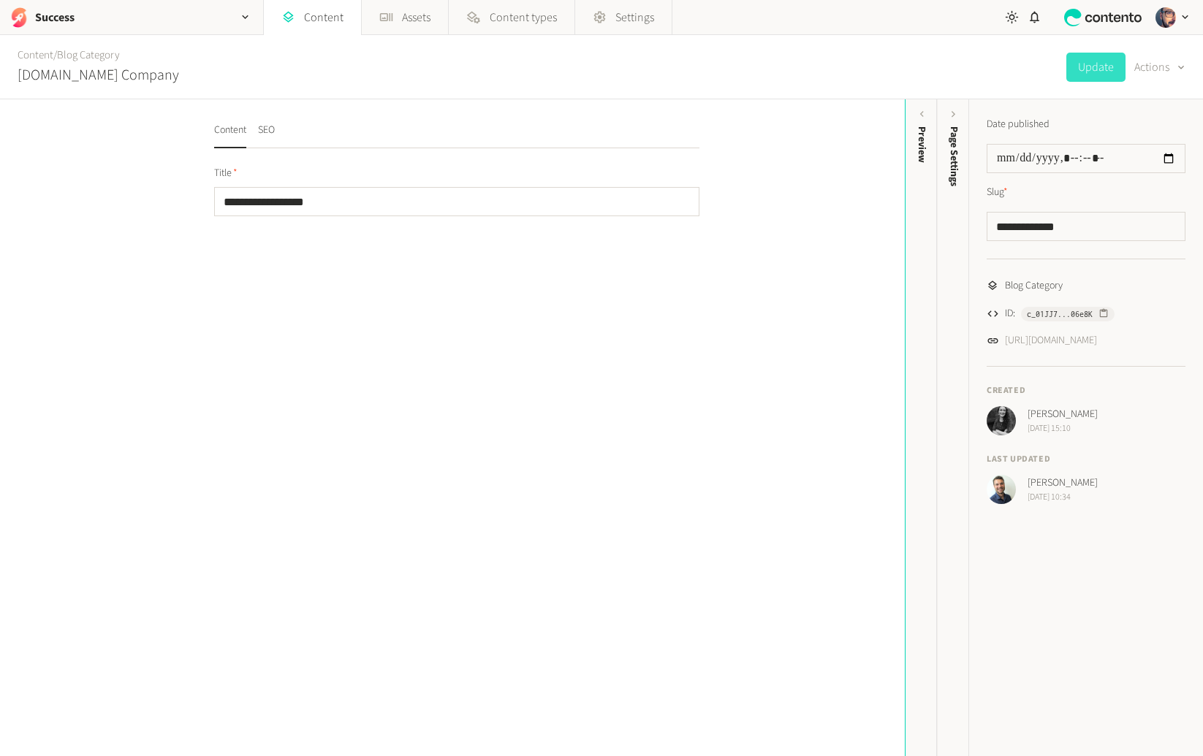
drag, startPoint x: 1028, startPoint y: 480, endPoint x: 1017, endPoint y: 483, distance: 12.1
click at [1020, 478] on div "[PERSON_NAME] [DATE] 10:34" at bounding box center [1086, 489] width 199 height 29
click at [683, 528] on div "**********" at bounding box center [452, 427] width 905 height 657
click at [1063, 344] on link "[URL][DOMAIN_NAME]" at bounding box center [1051, 340] width 92 height 15
click at [76, 23] on div "Success" at bounding box center [131, 17] width 263 height 34
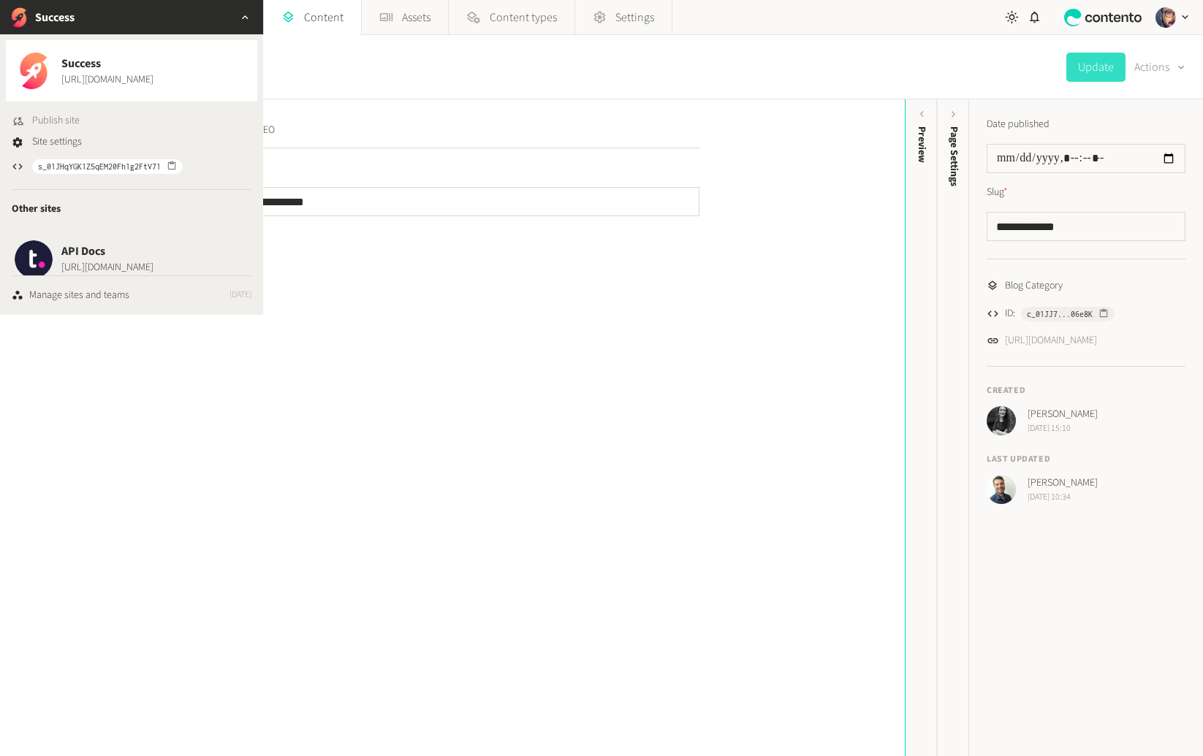
click at [61, 116] on span "Publish site" at bounding box center [56, 120] width 48 height 15
drag, startPoint x: 583, startPoint y: 407, endPoint x: 555, endPoint y: 385, distance: 35.4
click at [583, 407] on div "**********" at bounding box center [452, 427] width 905 height 657
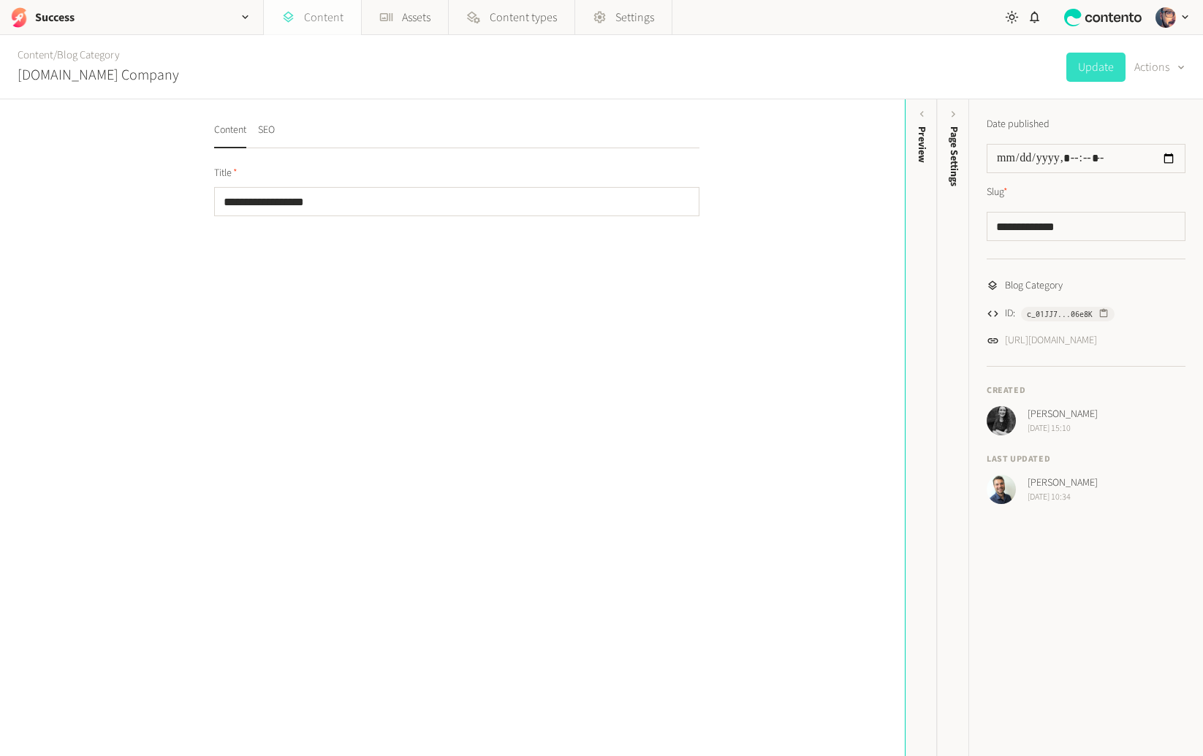
click at [326, 16] on link "Content" at bounding box center [312, 17] width 97 height 35
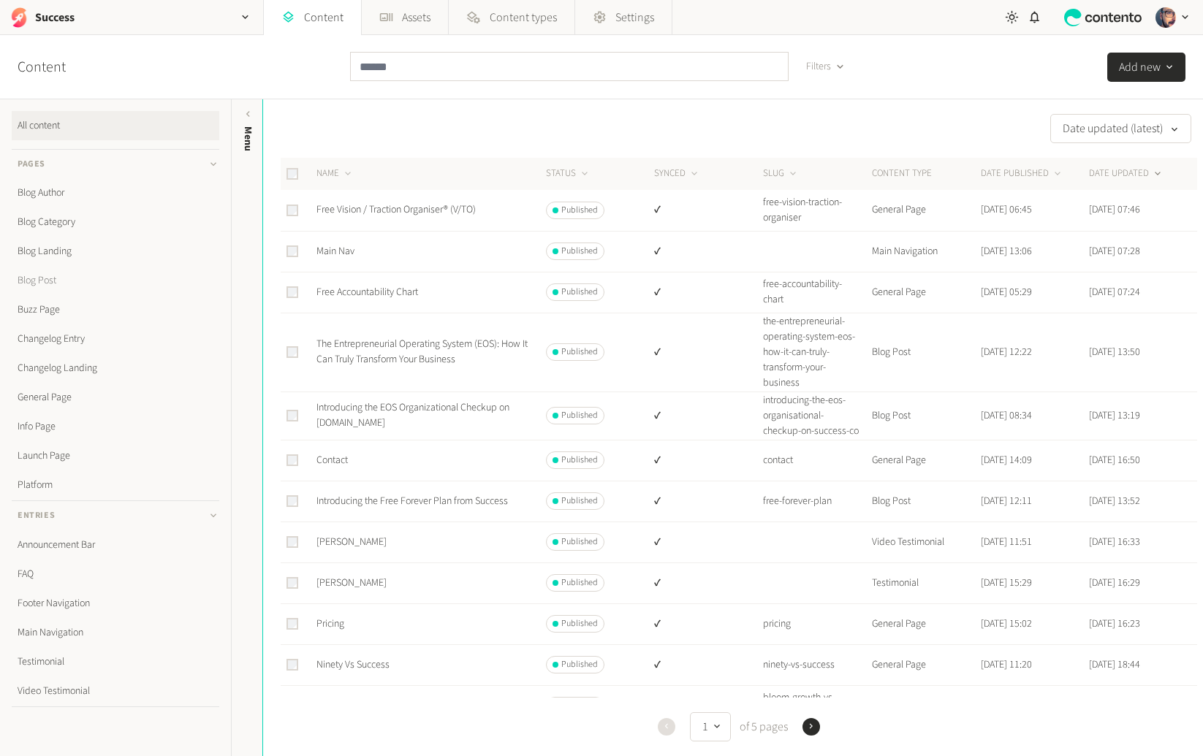
click at [61, 291] on link "Blog Post" at bounding box center [116, 280] width 208 height 29
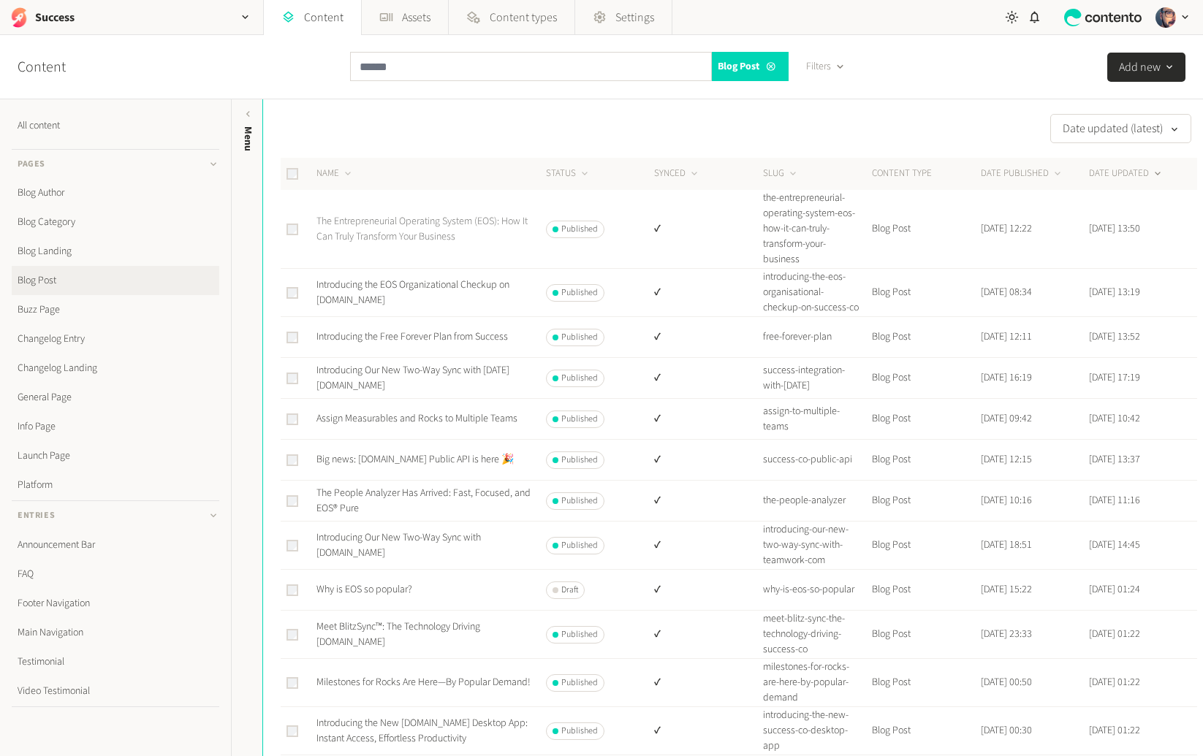
click at [436, 224] on link "The Entrepreneurial Operating System (EOS): How It Can Truly Transform Your Bus…" at bounding box center [421, 229] width 211 height 30
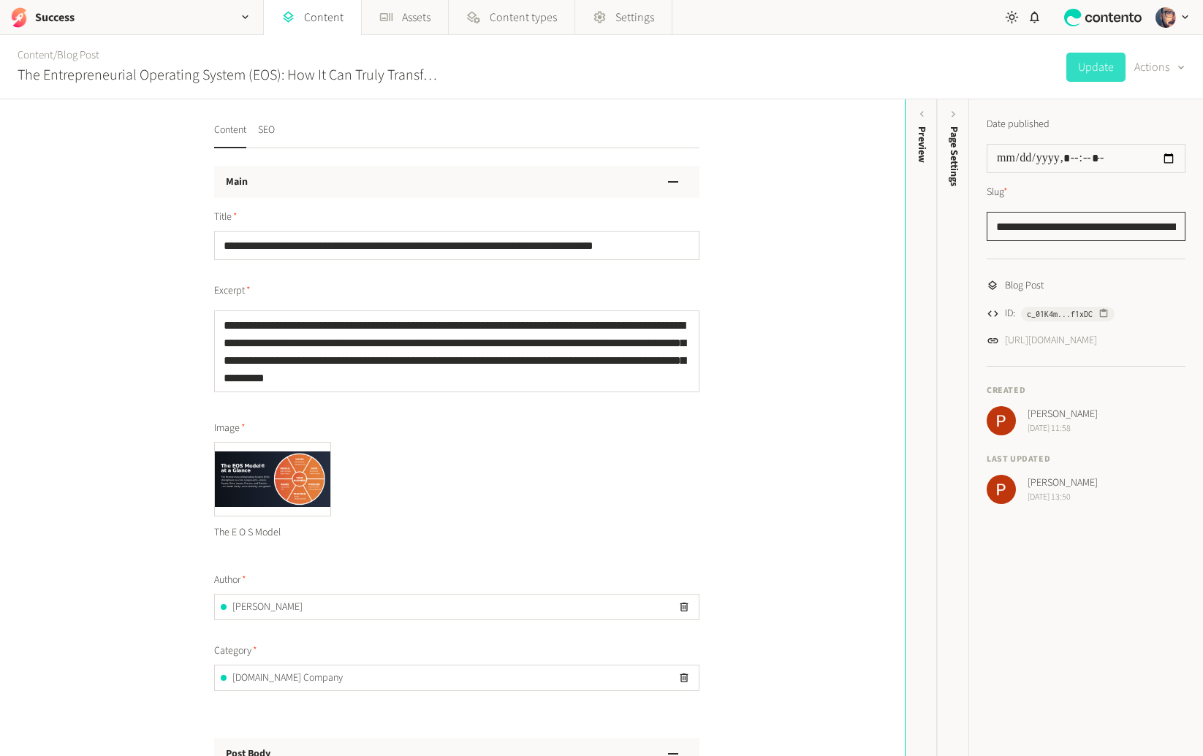
click at [994, 227] on input "**********" at bounding box center [1086, 226] width 199 height 29
